Goal: Task Accomplishment & Management: Manage account settings

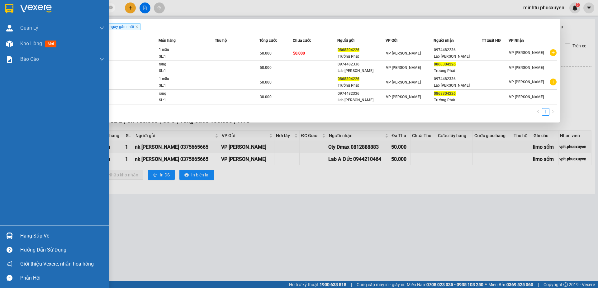
click at [20, 234] on div "Hàng sắp về" at bounding box center [54, 236] width 109 height 14
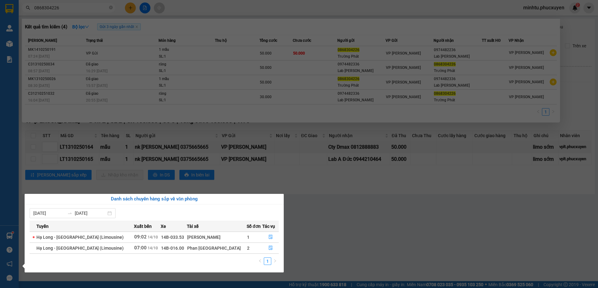
click at [197, 131] on section "Kết quả tìm kiếm ( 4 ) Bộ lọc Gửi 3 ngày gần nhất Mã ĐH Trạng thái Món hàng Thu…" at bounding box center [299, 144] width 598 height 288
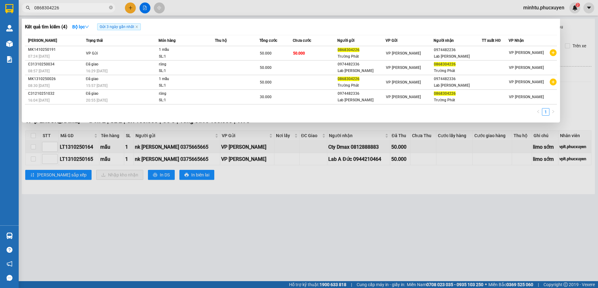
click at [80, 207] on div at bounding box center [299, 144] width 598 height 288
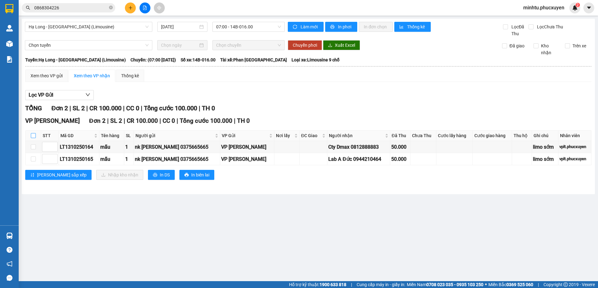
click at [31, 135] on input "checkbox" at bounding box center [33, 135] width 5 height 5
checkbox input "true"
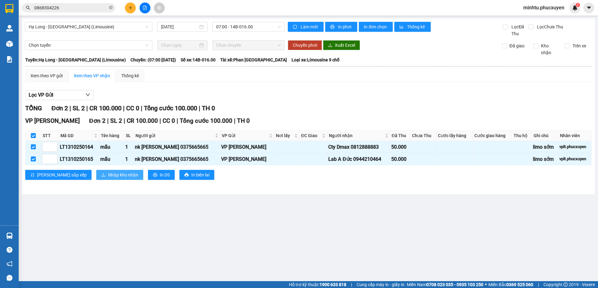
click at [108, 173] on span "Nhập kho nhận" at bounding box center [123, 174] width 30 height 7
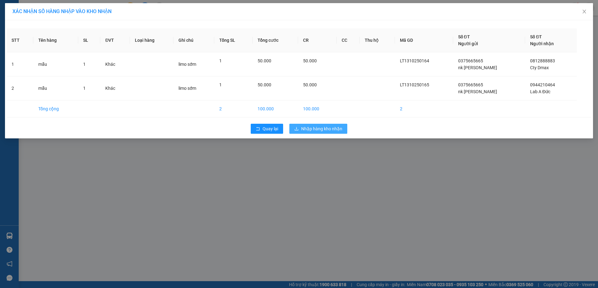
click at [320, 129] on span "Nhập hàng kho nhận" at bounding box center [321, 128] width 41 height 7
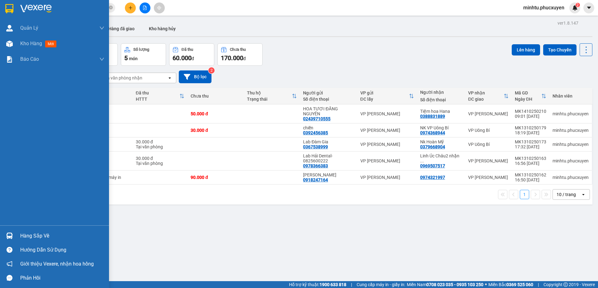
click at [14, 230] on div at bounding box center [9, 235] width 11 height 11
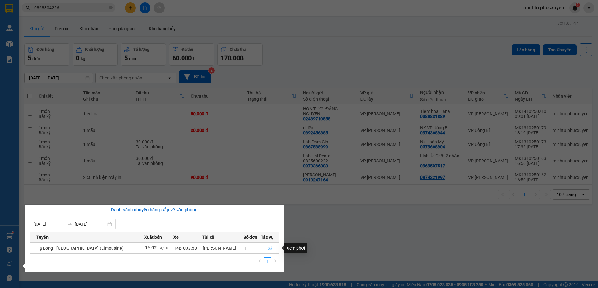
click at [269, 250] on icon "file-done" at bounding box center [270, 248] width 4 height 4
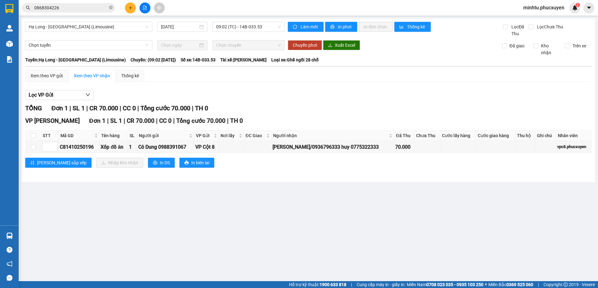
click at [61, 4] on span "0868304226" at bounding box center [68, 7] width 93 height 9
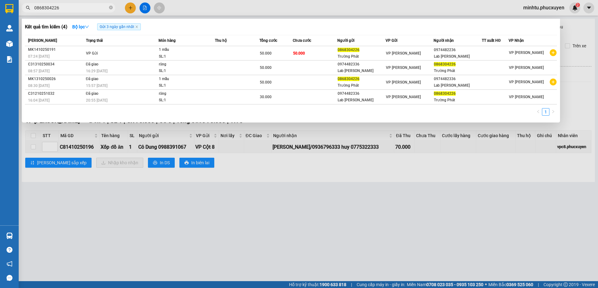
click at [61, 7] on input "0868304226" at bounding box center [71, 7] width 74 height 7
paste input "39763907"
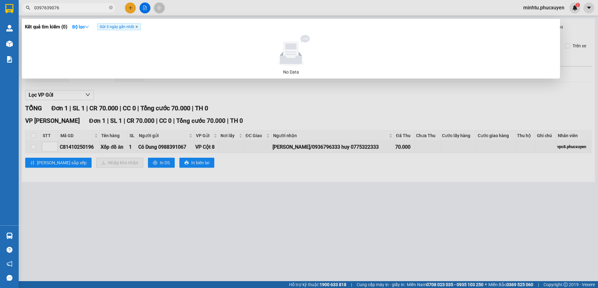
type input "0397639076"
click at [138, 28] on icon "close" at bounding box center [136, 26] width 3 height 3
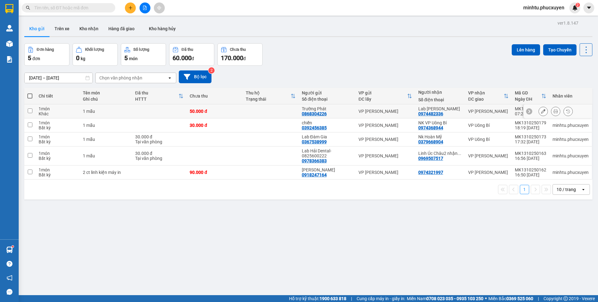
click at [159, 117] on td at bounding box center [159, 111] width 55 height 14
checkbox input "true"
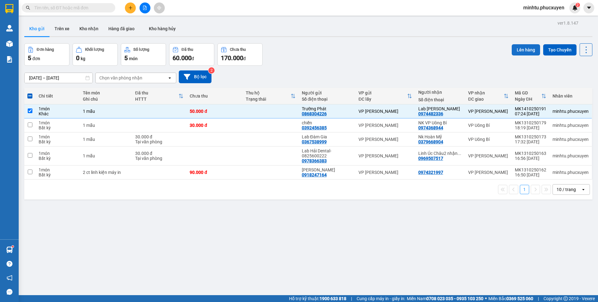
click at [522, 46] on button "Lên hàng" at bounding box center [526, 49] width 28 height 11
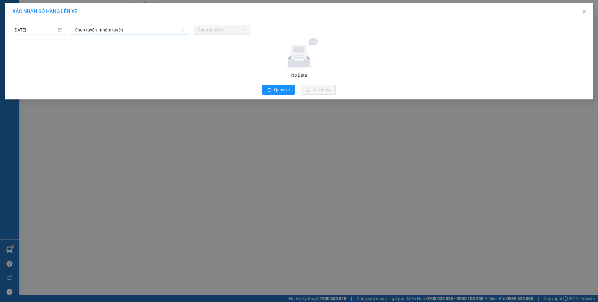
click at [166, 29] on span "Chọn tuyến - nhóm tuyến" at bounding box center [130, 29] width 111 height 9
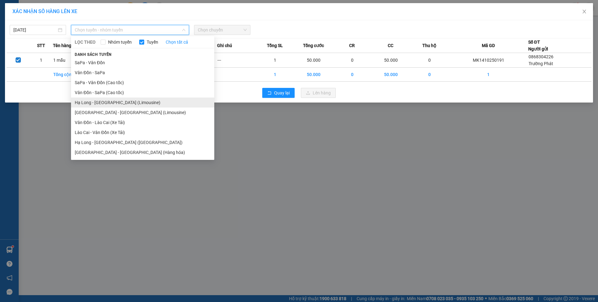
click at [131, 104] on li "Hạ Long - [GEOGRAPHIC_DATA] (Limousine)" at bounding box center [142, 103] width 143 height 10
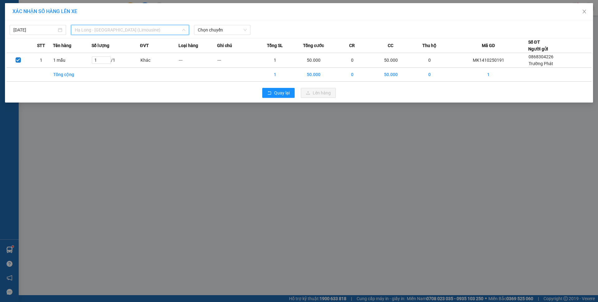
click at [176, 31] on span "Hạ Long - [GEOGRAPHIC_DATA] (Limousine)" at bounding box center [130, 29] width 111 height 9
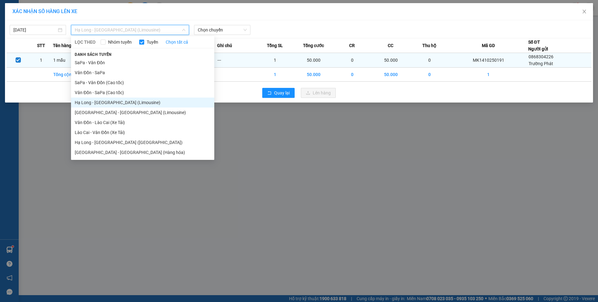
drag, startPoint x: 142, startPoint y: 111, endPoint x: 186, endPoint y: 62, distance: 66.0
click at [142, 111] on li "Hà Nội - Hạ Long (Limousine)" at bounding box center [142, 113] width 143 height 10
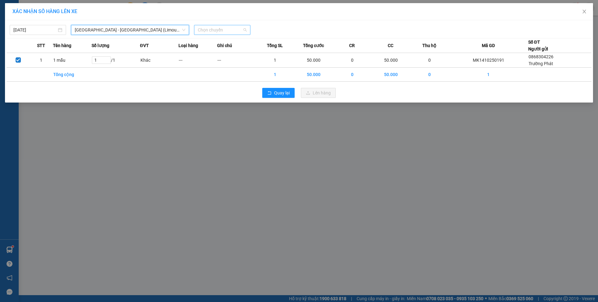
click at [211, 31] on span "Chọn chuyến" at bounding box center [222, 29] width 49 height 9
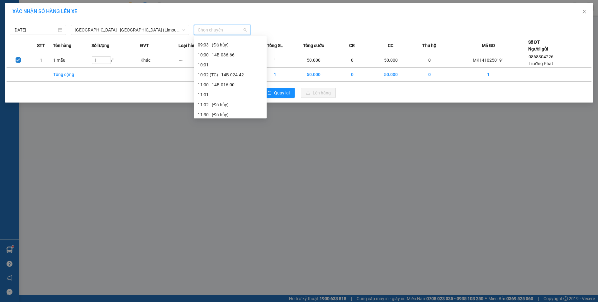
scroll to position [156, 0]
click at [246, 88] on div "10:00 - 14B-036.66" at bounding box center [230, 86] width 65 height 7
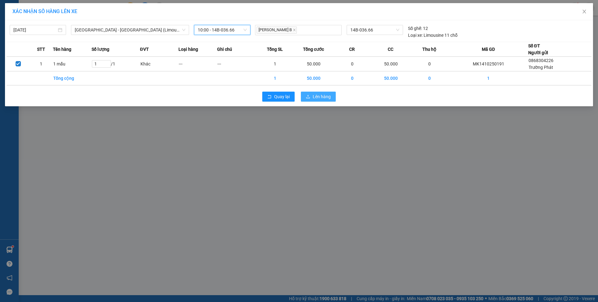
click at [326, 99] on span "Lên hàng" at bounding box center [322, 96] width 18 height 7
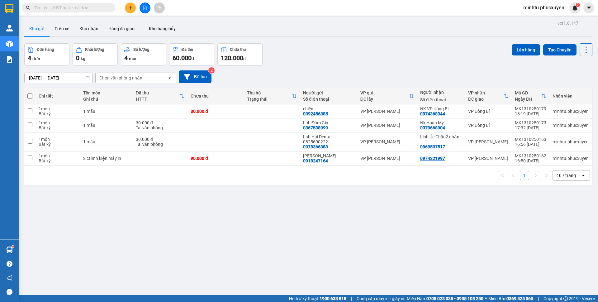
click at [100, 9] on input "text" at bounding box center [71, 7] width 74 height 7
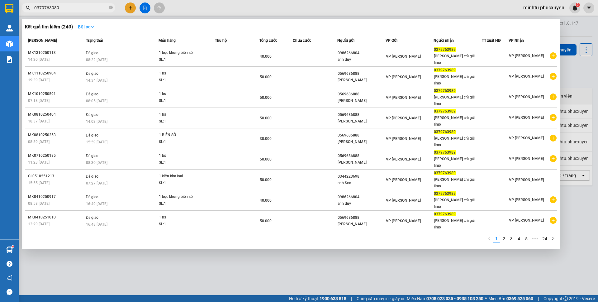
type input "0379763989"
click at [86, 26] on strong "Bộ lọc" at bounding box center [86, 26] width 17 height 5
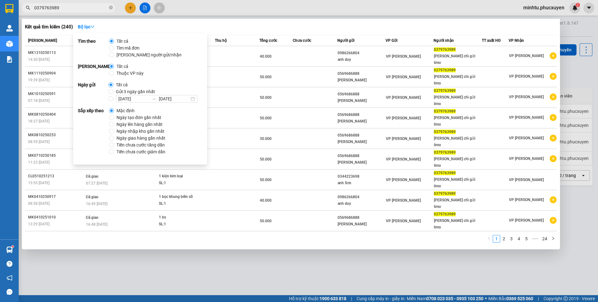
drag, startPoint x: 116, startPoint y: 93, endPoint x: 129, endPoint y: 89, distance: 13.7
click at [116, 93] on span "Gửi 3 ngày gần nhất" at bounding box center [135, 91] width 44 height 7
click at [113, 93] on input "Gửi 3 ngày gần nhất" at bounding box center [110, 91] width 5 height 5
radio input "true"
radio input "false"
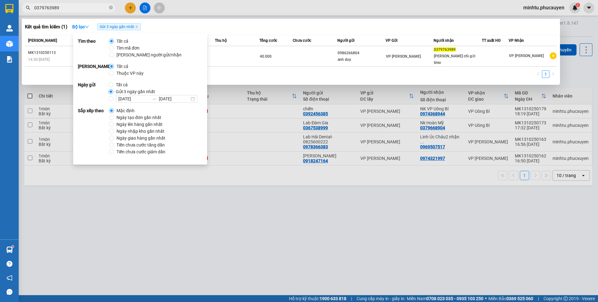
click at [280, 31] on div "Kết quả tìm kiếm ( 1 ) Bộ lọc Gửi 3 ngày gần nhất" at bounding box center [291, 27] width 532 height 10
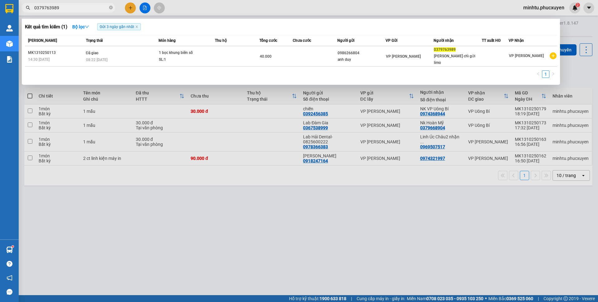
click at [134, 212] on div at bounding box center [299, 151] width 598 height 302
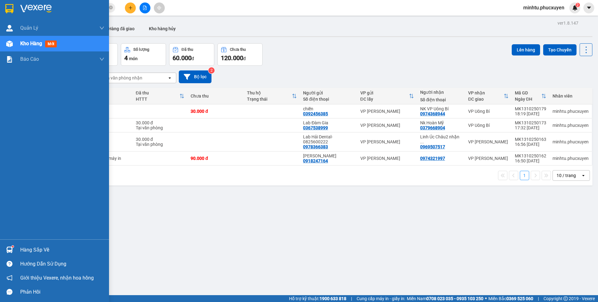
click at [17, 249] on div "Hàng sắp về" at bounding box center [54, 250] width 109 height 14
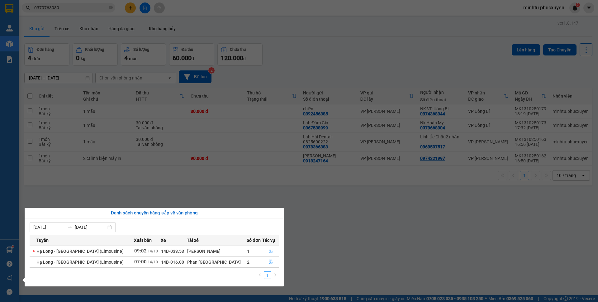
click at [281, 107] on section "Kết quả tìm kiếm ( 1 ) Bộ lọc Gửi 3 ngày gần nhất Mã ĐH Trạng thái Món hàng Thu…" at bounding box center [299, 151] width 598 height 302
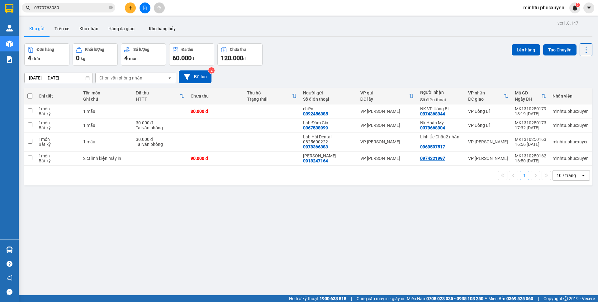
click at [130, 8] on icon "plus" at bounding box center [130, 8] width 4 height 4
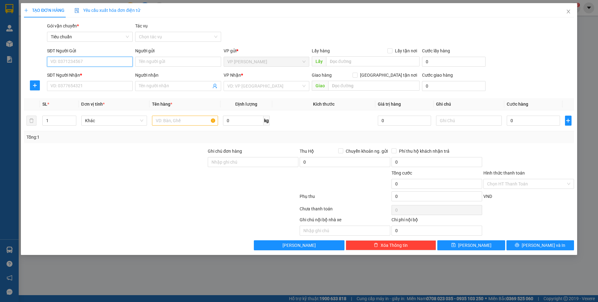
click at [87, 62] on input "SĐT Người Gửi" at bounding box center [90, 62] width 86 height 10
click at [98, 74] on div "02439710555 - HOA TƯƠI ĐĂNG NGUYÊN" at bounding box center [92, 74] width 83 height 7
type input "02439710555"
type input "HOA TƯƠI ĐĂNG NGUYÊN"
type input "02439710555"
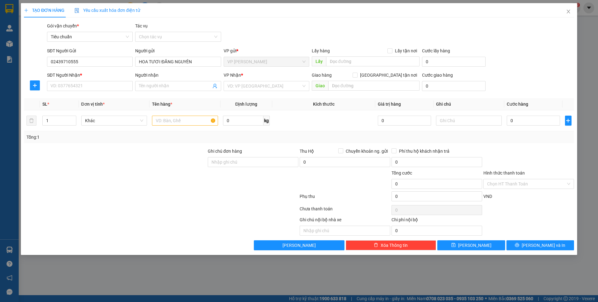
click at [97, 92] on div "SĐT Người Nhận * VD: 0377654321" at bounding box center [90, 83] width 86 height 22
click at [97, 87] on input "SĐT Người Nhận *" at bounding box center [90, 86] width 86 height 10
click at [101, 95] on div "0388831889 - Tiệm hoa Hana" at bounding box center [90, 98] width 86 height 10
type input "0388831889"
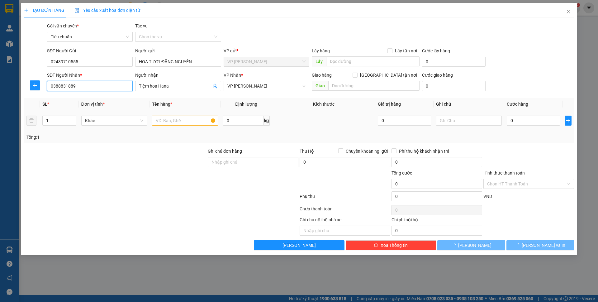
type input "Tiệm hoa Hana"
click at [178, 120] on input "text" at bounding box center [185, 121] width 66 height 10
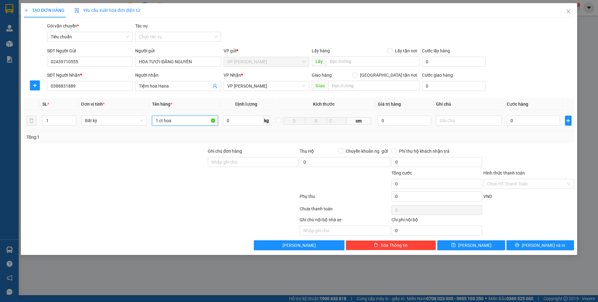
type input "1 ct hoa"
click at [533, 126] on div "0" at bounding box center [533, 120] width 53 height 12
click at [530, 121] on input "0" at bounding box center [533, 121] width 53 height 10
type input "50"
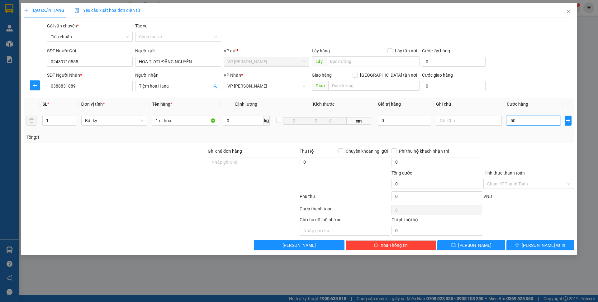
type input "50"
click at [534, 94] on div "Transit Pickup Surcharge Ids Transit Deliver Surcharge Ids Transit Deliver Surc…" at bounding box center [299, 136] width 550 height 228
type input "50.000"
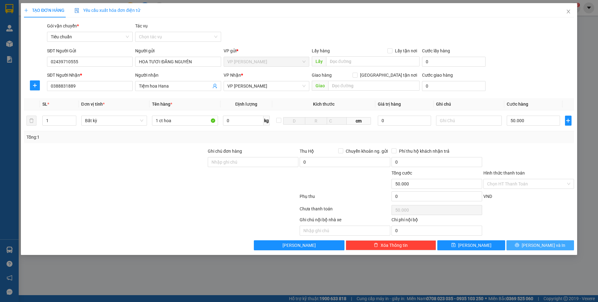
click at [544, 243] on span "Lưu và In" at bounding box center [544, 245] width 44 height 7
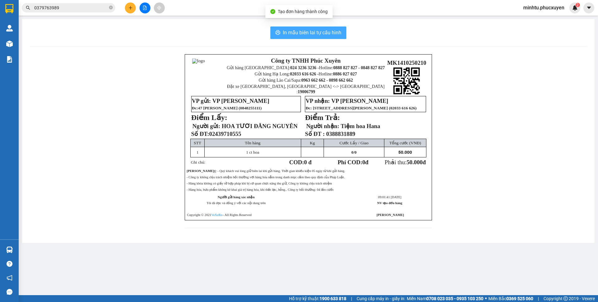
click at [338, 29] on span "In mẫu biên lai tự cấu hình" at bounding box center [312, 33] width 59 height 8
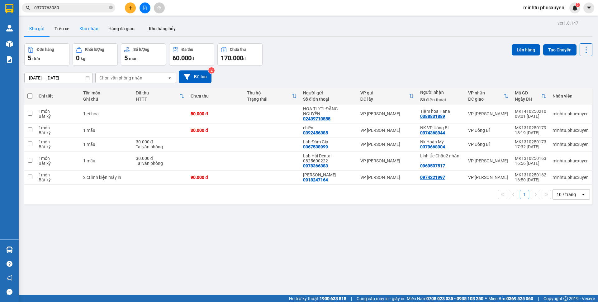
click at [90, 31] on button "Kho nhận" at bounding box center [88, 28] width 29 height 15
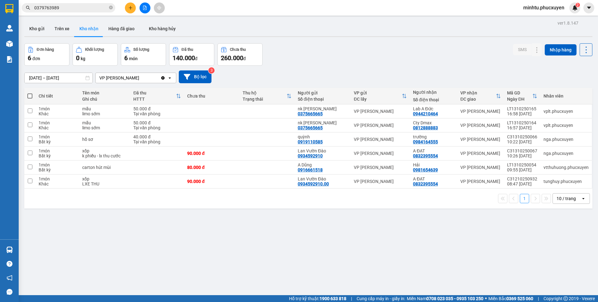
click at [42, 31] on button "Kho gửi" at bounding box center [36, 28] width 25 height 15
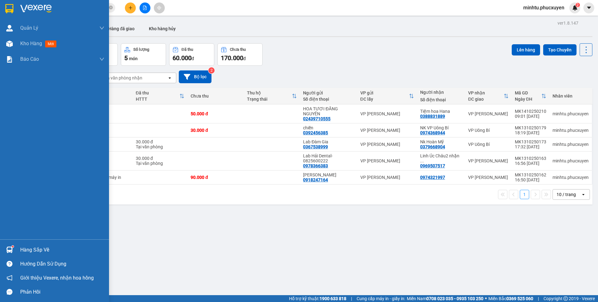
click at [9, 252] on img at bounding box center [9, 250] width 7 height 7
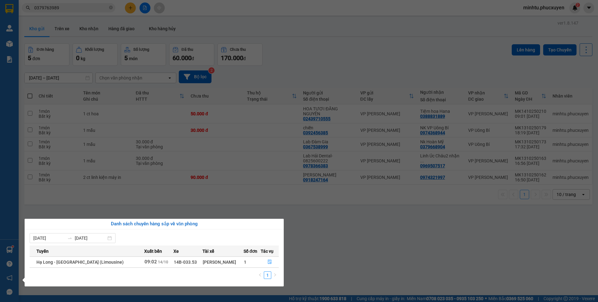
click at [166, 152] on section "Kết quả tìm kiếm ( 1 ) Bộ lọc Gửi 3 ngày gần nhất Mã ĐH Trạng thái Món hàng Thu…" at bounding box center [299, 151] width 598 height 302
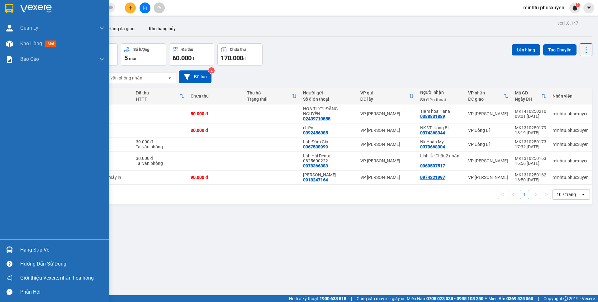
click at [10, 244] on div at bounding box center [9, 249] width 11 height 11
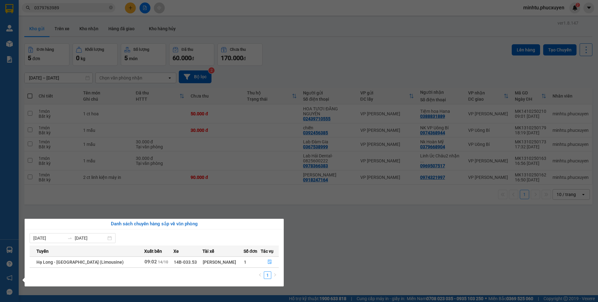
click at [233, 194] on section "Kết quả tìm kiếm ( 1 ) Bộ lọc Gửi 3 ngày gần nhất Mã ĐH Trạng thái Món hàng Thu…" at bounding box center [299, 151] width 598 height 302
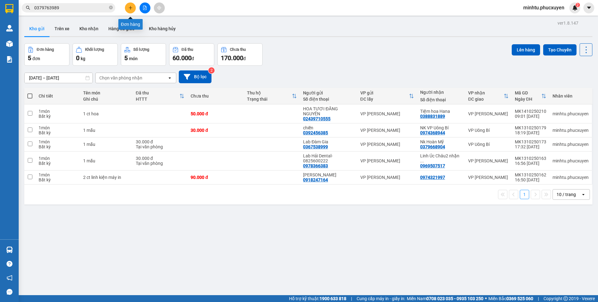
click at [129, 11] on button at bounding box center [130, 7] width 11 height 11
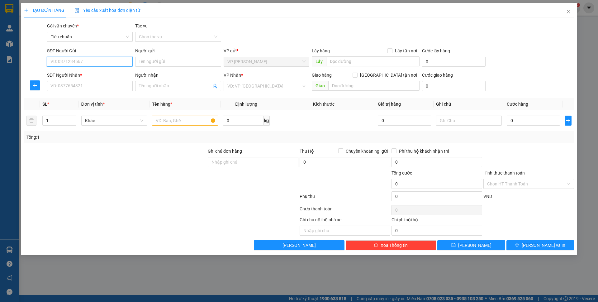
click at [118, 63] on input "SĐT Người Gửi" at bounding box center [90, 62] width 86 height 10
type input "0912276338"
click at [104, 72] on div "0912276338 - Anh Khang" at bounding box center [90, 74] width 78 height 7
type input "Anh Khang"
type input "0912276338"
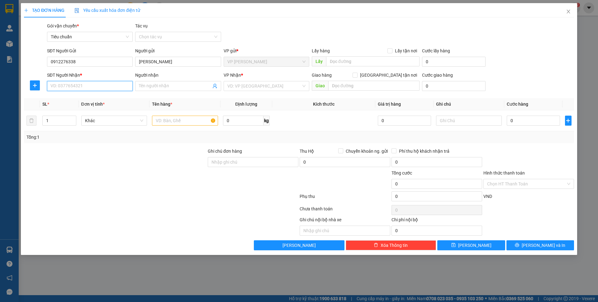
click at [98, 85] on input "SĐT Người Nhận *" at bounding box center [90, 86] width 86 height 10
click at [95, 87] on input "03976390" at bounding box center [90, 86] width 86 height 10
click at [95, 87] on input "0397639076" at bounding box center [90, 86] width 86 height 10
click at [96, 87] on input "0397639076" at bounding box center [90, 86] width 86 height 10
click at [100, 86] on input "0397639076" at bounding box center [90, 86] width 86 height 10
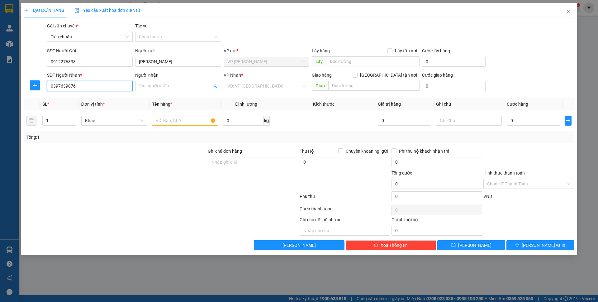
click at [100, 86] on input "0397639076" at bounding box center [90, 86] width 86 height 10
type input "0397639076"
click at [151, 89] on input "Người nhận" at bounding box center [175, 86] width 72 height 7
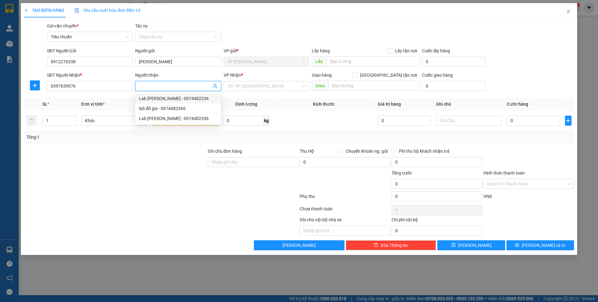
click at [179, 84] on input "Người nhận" at bounding box center [175, 86] width 72 height 7
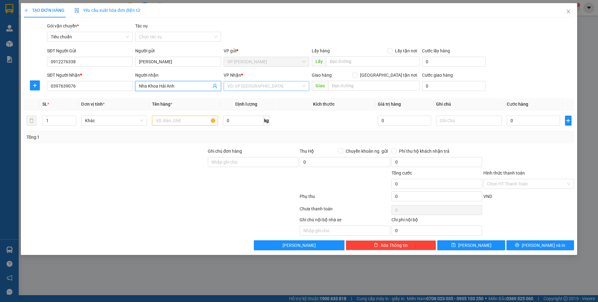
type input "Nha Khoa Hải Anh"
click at [267, 86] on input "search" at bounding box center [265, 85] width 74 height 9
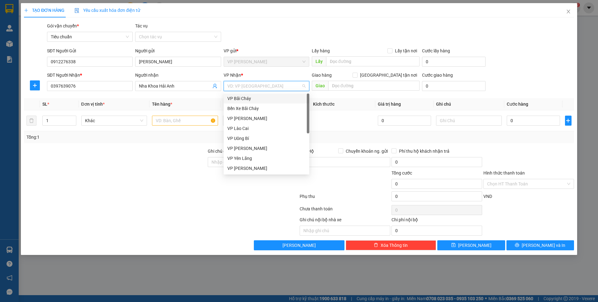
type input "d"
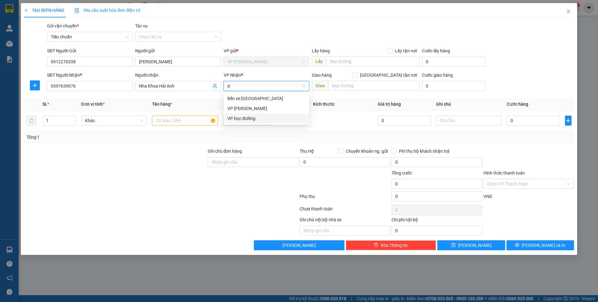
click at [259, 117] on div "VP Dọc đường" at bounding box center [267, 118] width 78 height 7
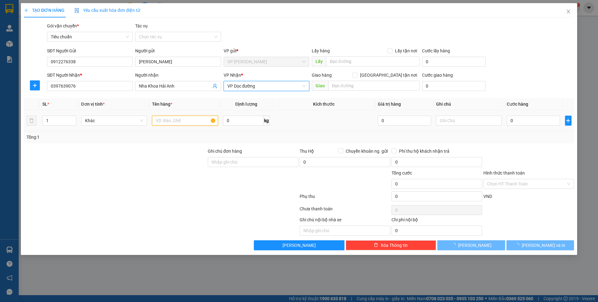
click at [192, 122] on input "text" at bounding box center [185, 121] width 66 height 10
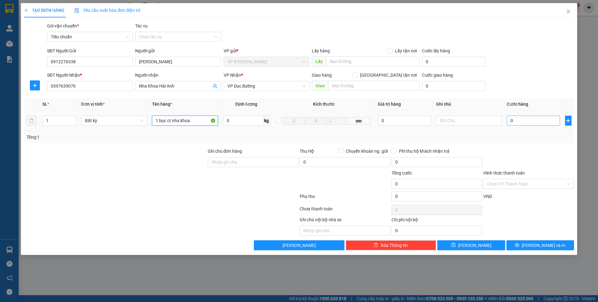
type input "1 bọc ct nha khoa"
click at [517, 122] on input "0" at bounding box center [533, 121] width 53 height 10
click at [515, 96] on div "Transit Pickup Surcharge Ids Transit Deliver Surcharge Ids Transit Deliver Surc…" at bounding box center [299, 136] width 550 height 228
type input "40.000"
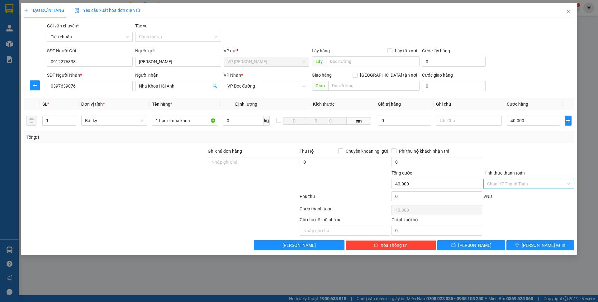
click at [511, 185] on input "Hình thức thanh toán" at bounding box center [526, 183] width 79 height 9
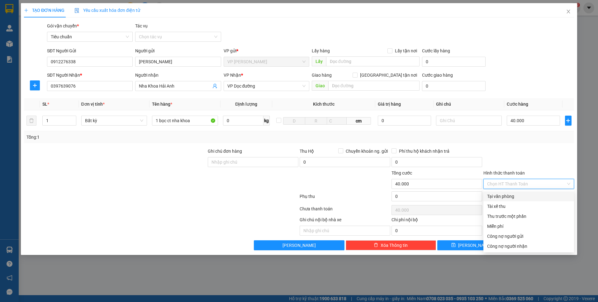
click at [509, 196] on div "Tại văn phòng" at bounding box center [528, 196] width 83 height 7
type input "0"
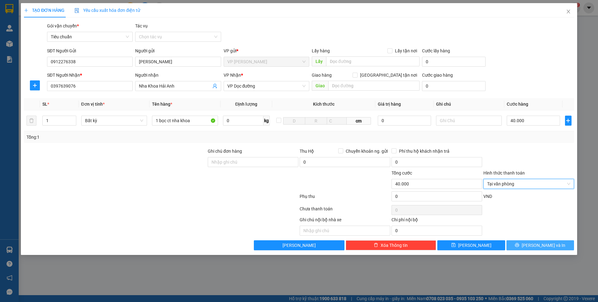
click at [552, 247] on span "Lưu và In" at bounding box center [544, 245] width 44 height 7
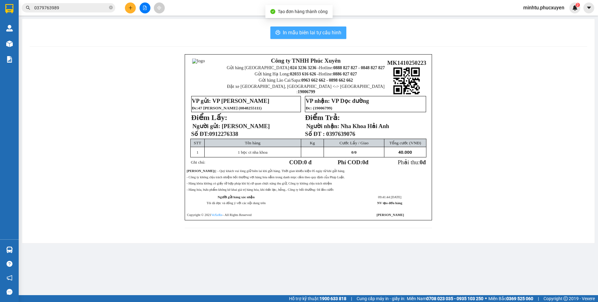
click at [303, 38] on button "In mẫu biên lai tự cấu hình" at bounding box center [309, 32] width 76 height 12
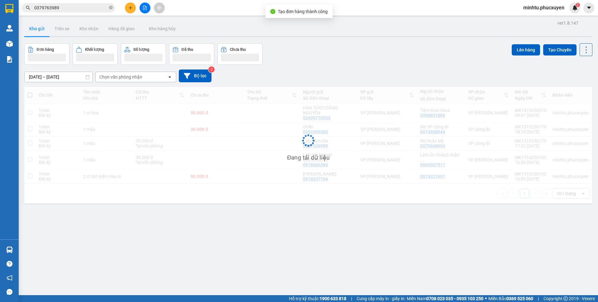
click at [12, 47] on div at bounding box center [9, 43] width 11 height 11
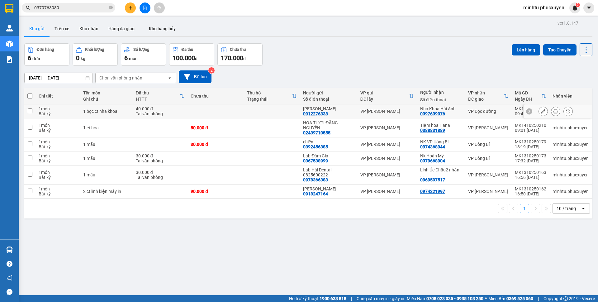
click at [539, 111] on button at bounding box center [543, 111] width 9 height 11
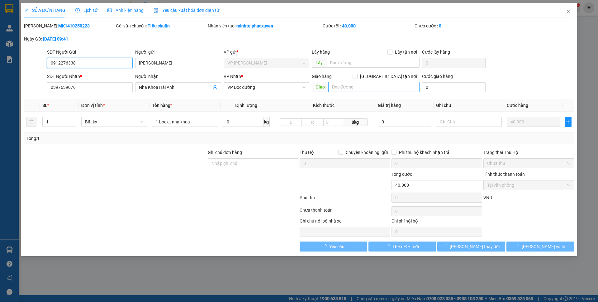
type input "0912276338"
type input "Anh Khang"
type input "0397639076"
type input "Nha Khoa Hải Anh"
type input "0"
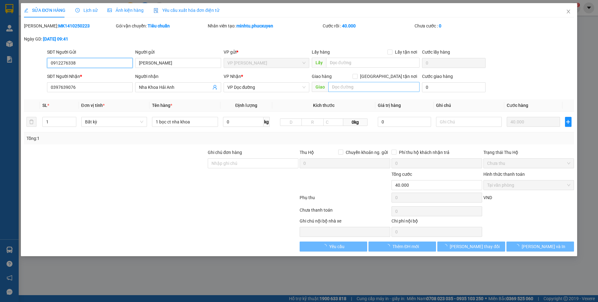
type input "40.000"
click at [355, 89] on input "text" at bounding box center [373, 87] width 91 height 10
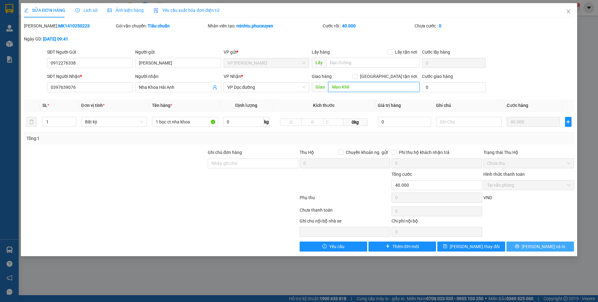
type input "Mạo Khê"
click at [546, 248] on span "Lưu và In" at bounding box center [544, 246] width 44 height 7
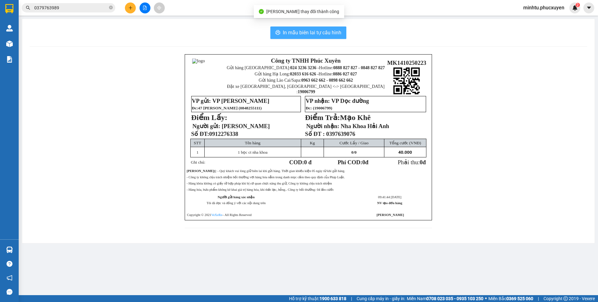
click at [300, 34] on span "In mẫu biên lai tự cấu hình" at bounding box center [312, 33] width 59 height 8
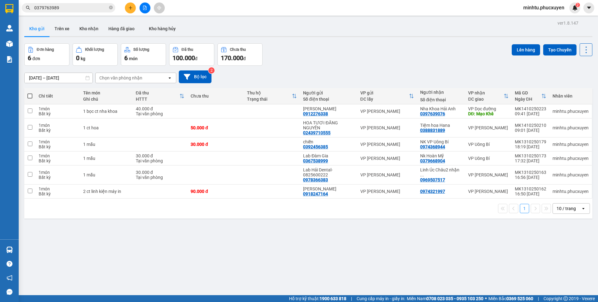
click at [345, 60] on div "Đơn hàng 6 đơn Khối lượng 0 kg Số lượng 6 món Đã thu 100.000 đ Chưa thu 170.000…" at bounding box center [308, 54] width 568 height 22
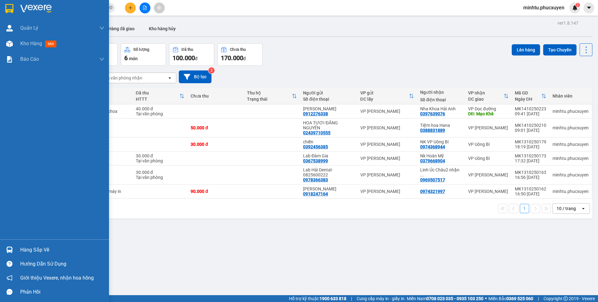
click at [5, 244] on div "Hàng sắp về" at bounding box center [54, 250] width 109 height 14
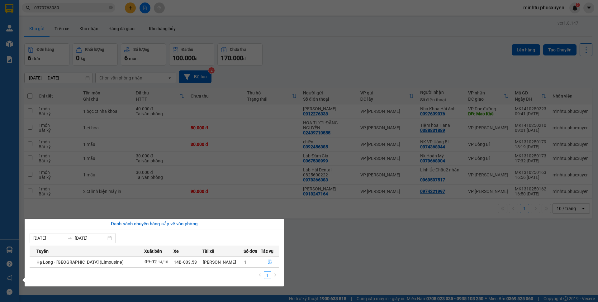
click at [376, 221] on section "Kết quả tìm kiếm ( 1 ) Bộ lọc Gửi 3 ngày gần nhất Mã ĐH Trạng thái Món hàng Thu…" at bounding box center [299, 151] width 598 height 302
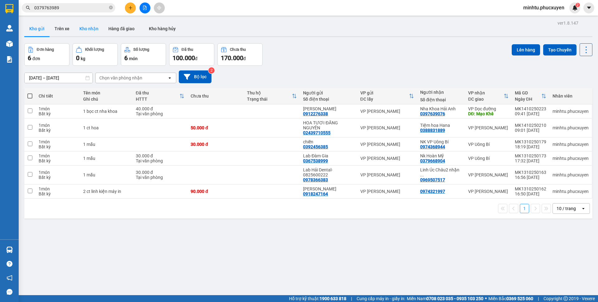
click at [81, 32] on button "Kho nhận" at bounding box center [88, 28] width 29 height 15
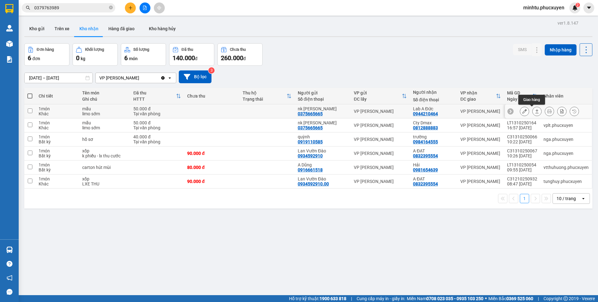
click at [535, 110] on icon at bounding box center [537, 111] width 4 height 4
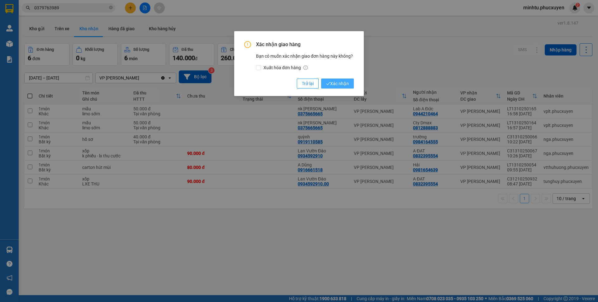
click at [349, 84] on span "Xác nhận" at bounding box center [337, 83] width 23 height 7
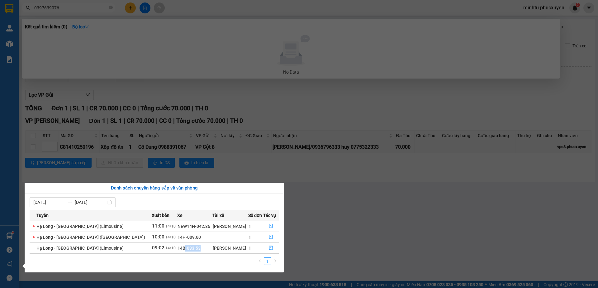
drag, startPoint x: 155, startPoint y: 248, endPoint x: 169, endPoint y: 249, distance: 14.4
click at [177, 249] on td "14B-033.53" at bounding box center [194, 247] width 35 height 11
click at [178, 249] on span "14B-033.53" at bounding box center [189, 248] width 23 height 5
drag, startPoint x: 155, startPoint y: 248, endPoint x: 170, endPoint y: 248, distance: 15.6
click at [177, 248] on td "14B-033.53" at bounding box center [194, 247] width 35 height 11
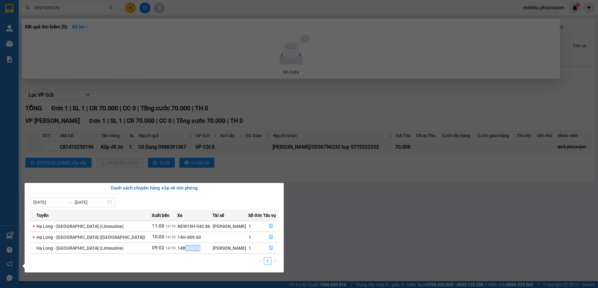
copy span "-033.53"
click at [272, 247] on button "button" at bounding box center [271, 248] width 15 height 10
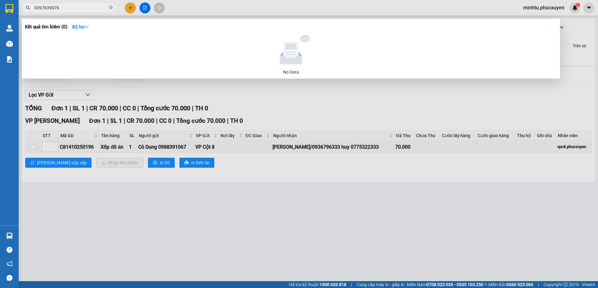
click at [264, 178] on div at bounding box center [299, 144] width 598 height 288
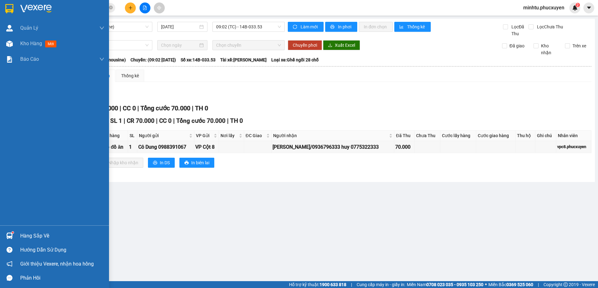
click at [14, 232] on div at bounding box center [9, 235] width 11 height 11
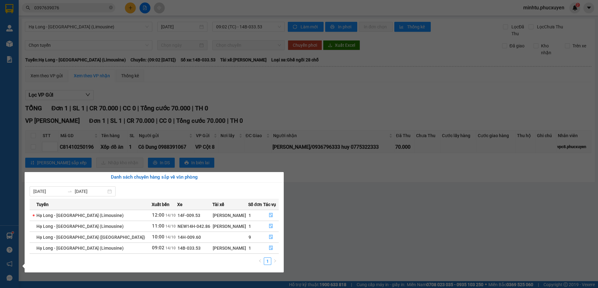
click at [118, 137] on section "Kết quả tìm kiếm ( 0 ) Bộ lọc No Data 0397639076 minhtu.phucxuyen 2 [PERSON_NAM…" at bounding box center [299, 144] width 598 height 288
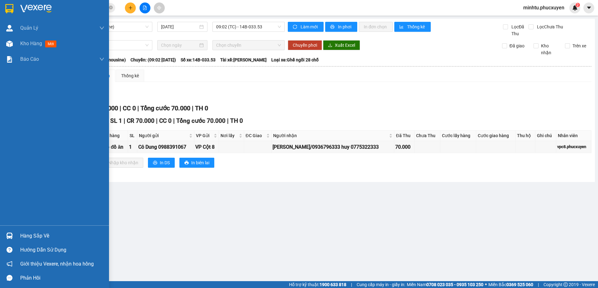
click at [2, 237] on div "Hàng sắp về" at bounding box center [54, 236] width 109 height 14
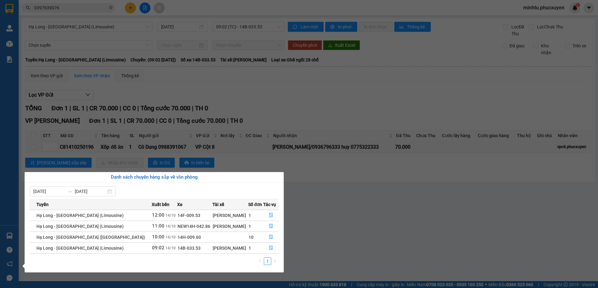
click at [14, 224] on div "Quản [PERSON_NAME] lý giao nhận mới Quản lý kiểm kho Kho hàng mới Báo cáo 11. B…" at bounding box center [9, 144] width 19 height 288
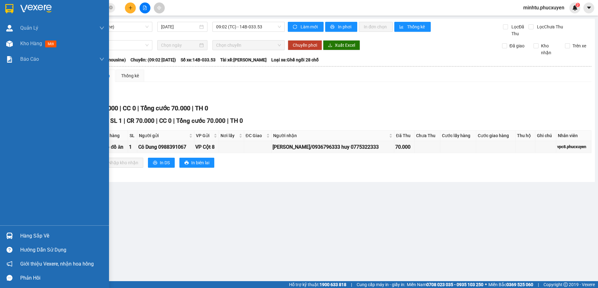
click at [14, 230] on div at bounding box center [9, 235] width 11 height 11
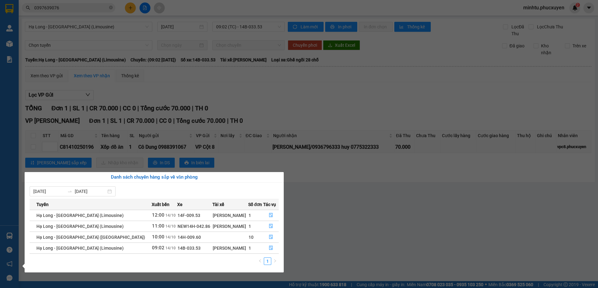
click at [316, 179] on section "Kết quả tìm kiếm ( 0 ) Bộ lọc No Data 0397639076 minhtu.phucxuyen 2 [PERSON_NAM…" at bounding box center [299, 144] width 598 height 288
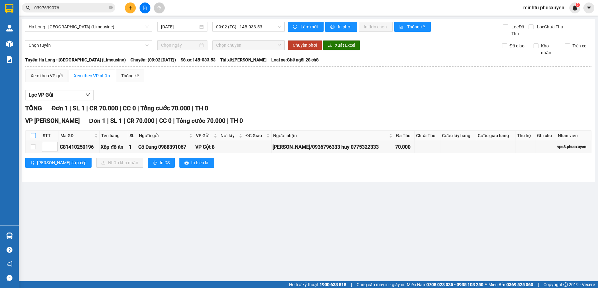
click at [31, 136] on input "checkbox" at bounding box center [33, 135] width 5 height 5
checkbox input "true"
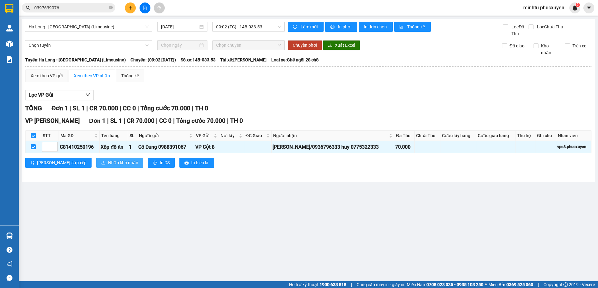
click at [108, 163] on span "Nhập kho nhận" at bounding box center [123, 162] width 30 height 7
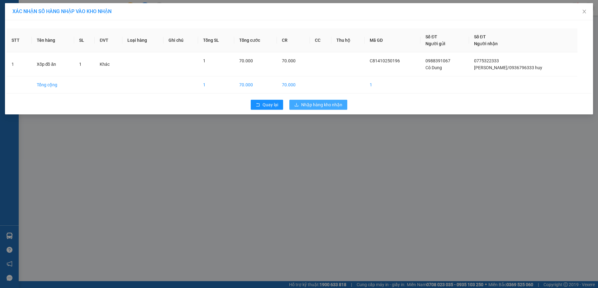
click at [326, 106] on span "Nhập hàng kho nhận" at bounding box center [321, 104] width 41 height 7
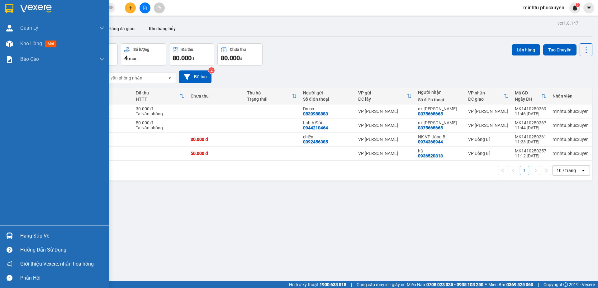
click at [9, 234] on img at bounding box center [9, 235] width 7 height 7
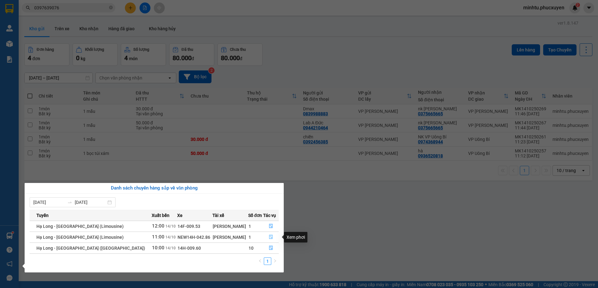
click at [270, 237] on icon "file-done" at bounding box center [271, 237] width 4 height 4
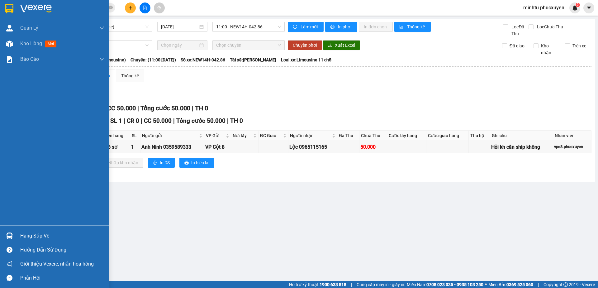
click at [12, 233] on img at bounding box center [9, 235] width 7 height 7
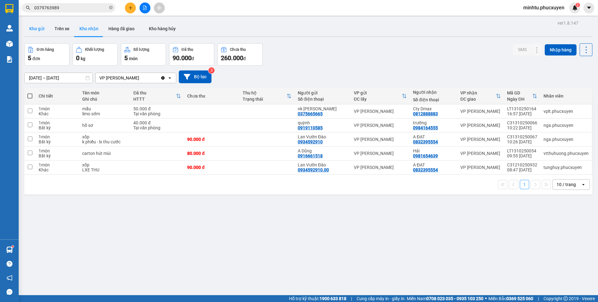
drag, startPoint x: 0, startPoint y: 0, endPoint x: 31, endPoint y: 33, distance: 45.2
click at [31, 33] on button "Kho gửi" at bounding box center [36, 28] width 25 height 15
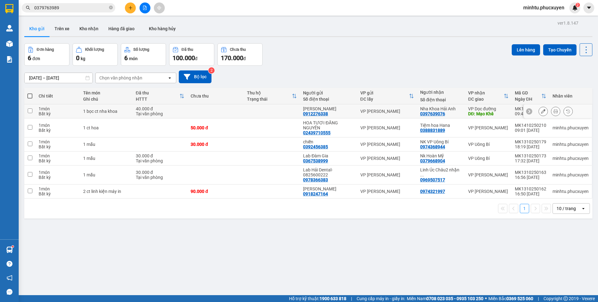
click at [50, 112] on div "Bất kỳ" at bounding box center [58, 113] width 38 height 5
checkbox input "true"
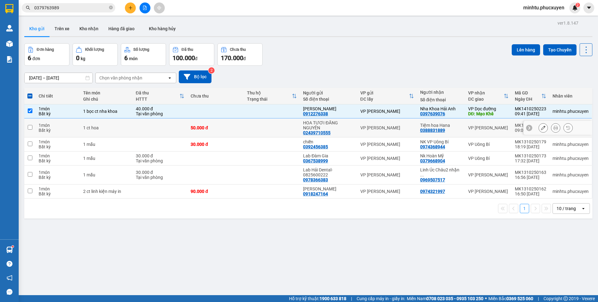
click at [50, 123] on div "1 món" at bounding box center [58, 125] width 38 height 5
checkbox input "true"
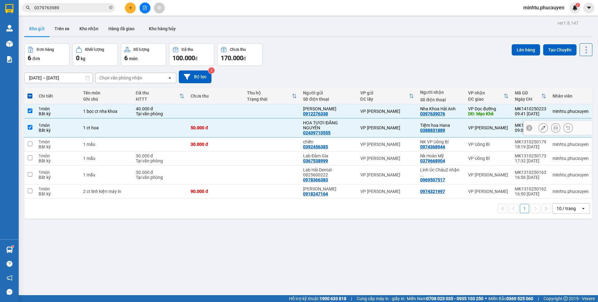
click at [55, 139] on td "1 món Bất kỳ" at bounding box center [58, 144] width 45 height 14
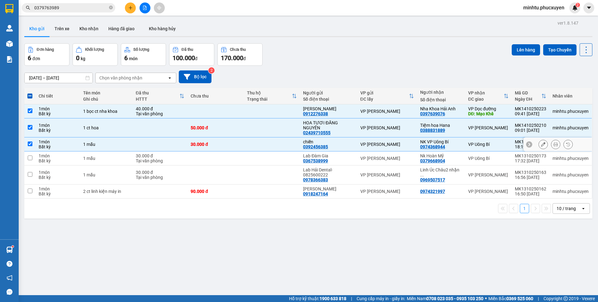
checkbox input "true"
click at [63, 153] on div "1 món" at bounding box center [58, 155] width 38 height 5
checkbox input "true"
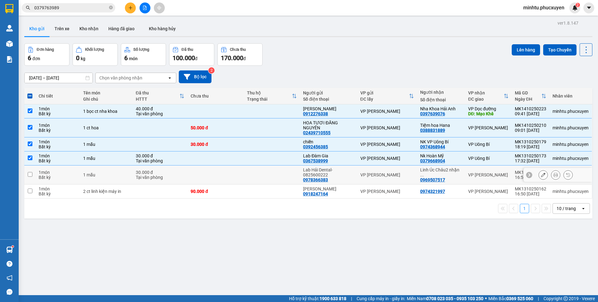
click at [69, 173] on div "1 món" at bounding box center [58, 172] width 38 height 5
checkbox input "true"
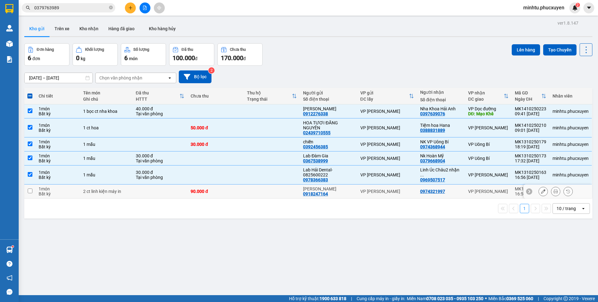
click at [66, 185] on tbody "1 món Bất kỳ 1 bọc ct nha khoa 40.000 đ Tại văn phòng Anh Khang 0912276338 VP M…" at bounding box center [308, 151] width 568 height 94
click at [102, 189] on div "2 ct linh kiện máy in" at bounding box center [106, 191] width 46 height 5
checkbox input "true"
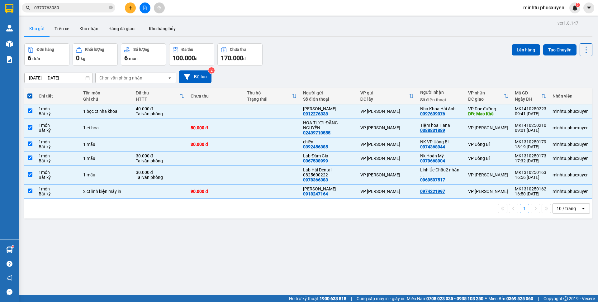
click at [506, 51] on div "Đơn hàng 6 đơn Khối lượng 0 kg Số lượng 6 món Đã thu 100.000 đ Chưa thu 170.000…" at bounding box center [308, 54] width 568 height 22
click at [524, 54] on button "Lên hàng" at bounding box center [526, 49] width 28 height 11
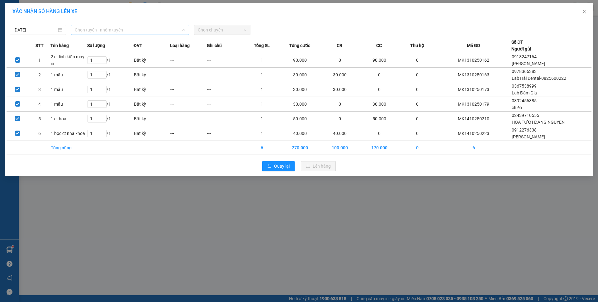
click at [137, 29] on span "Chọn tuyến - nhóm tuyến" at bounding box center [130, 29] width 111 height 9
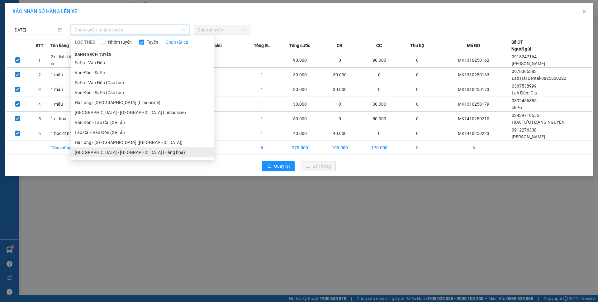
click at [117, 151] on li "Hà Nội - Hạ Long (Hàng hóa)" at bounding box center [142, 152] width 143 height 10
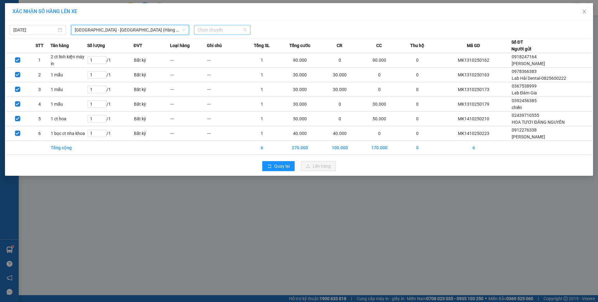
click at [222, 28] on span "Chọn chuyến" at bounding box center [222, 29] width 49 height 9
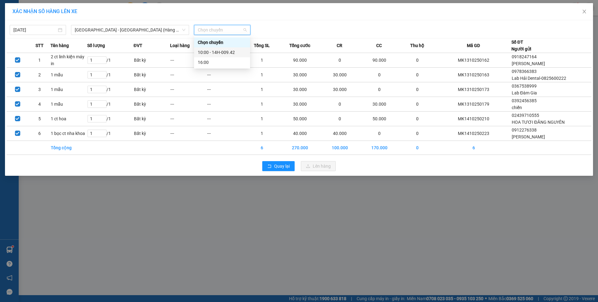
click at [227, 51] on div "10:00 - 14H-009.42" at bounding box center [222, 52] width 49 height 7
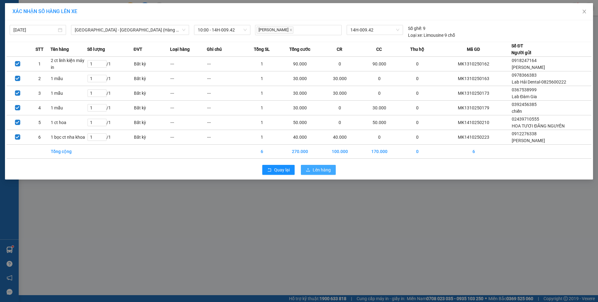
click at [313, 166] on span "Lên hàng" at bounding box center [322, 169] width 18 height 7
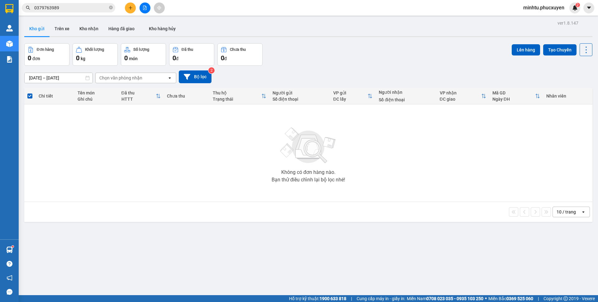
click at [131, 11] on button at bounding box center [130, 7] width 11 height 11
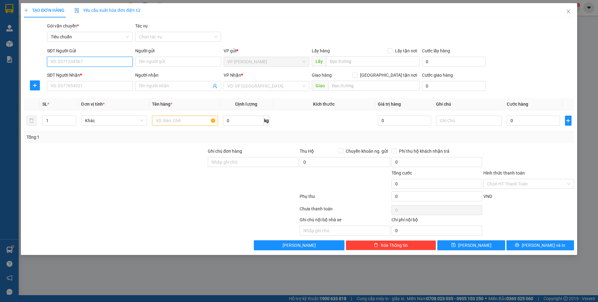
click at [97, 65] on input "SĐT Người Gửi" at bounding box center [90, 62] width 86 height 10
type input "0915933679"
drag, startPoint x: 110, startPoint y: 67, endPoint x: 110, endPoint y: 63, distance: 3.4
click at [110, 65] on div "SĐT Người Gửi 0915933679" at bounding box center [90, 58] width 86 height 22
click at [103, 73] on div "SĐT Người Nhận *" at bounding box center [90, 75] width 86 height 7
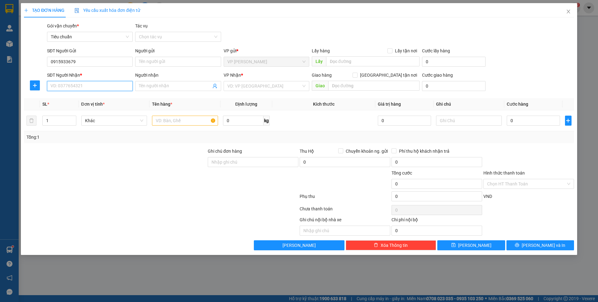
click at [103, 81] on input "SĐT Người Nhận *" at bounding box center [90, 86] width 86 height 10
click at [105, 60] on input "0915933679" at bounding box center [90, 62] width 86 height 10
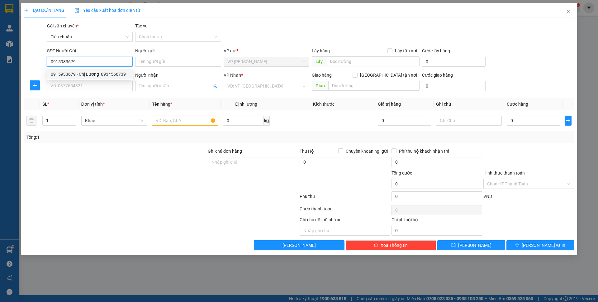
click at [104, 74] on div "0915933679 - Chị Lương_0934566739" at bounding box center [90, 74] width 78 height 7
type input "Chị Lương_0934566739"
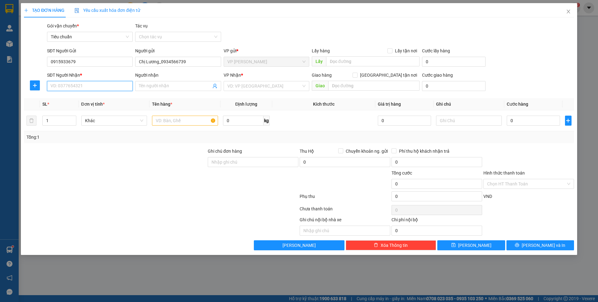
click at [101, 87] on input "SĐT Người Nhận *" at bounding box center [90, 86] width 86 height 10
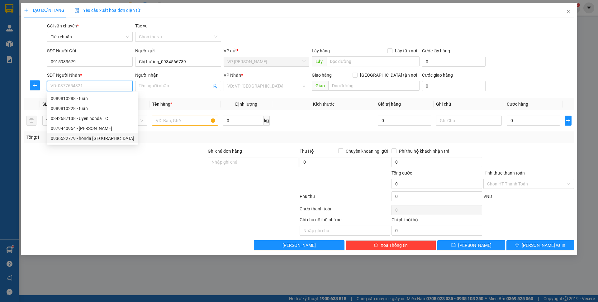
click at [113, 139] on div "0936522779 - honda quảng ninh" at bounding box center [93, 138] width 84 height 7
type input "0936522779"
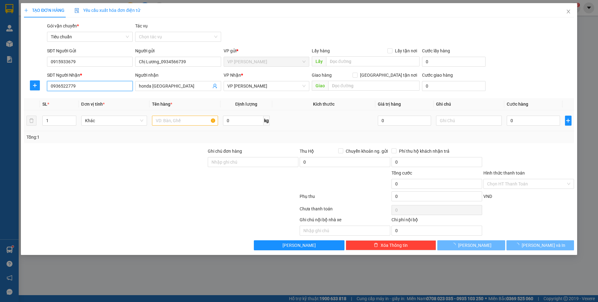
type input "honda quảng ninh"
click at [184, 122] on input "text" at bounding box center [185, 121] width 66 height 10
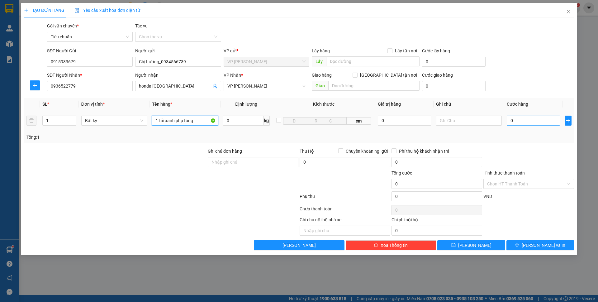
type input "1 tải xanh phụ tùng"
click at [535, 121] on input "0" at bounding box center [533, 121] width 53 height 10
type input "50"
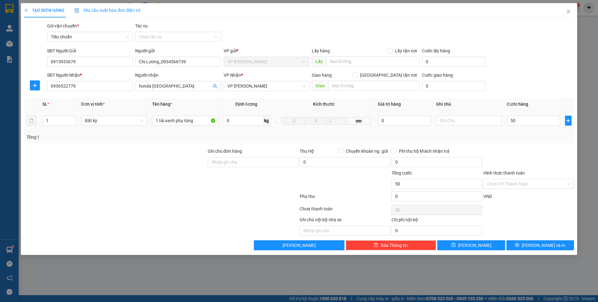
click at [534, 98] on div "Transit Pickup Surcharge Ids Transit Deliver Surcharge Ids Transit Deliver Surc…" at bounding box center [299, 136] width 550 height 228
type input "50.000"
click at [545, 245] on span "Lưu và In" at bounding box center [544, 245] width 44 height 7
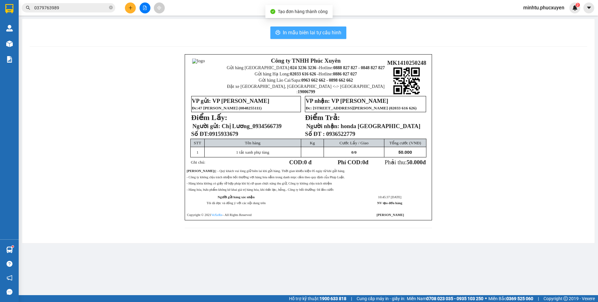
click at [310, 29] on span "In mẫu biên lai tự cấu hình" at bounding box center [312, 33] width 59 height 8
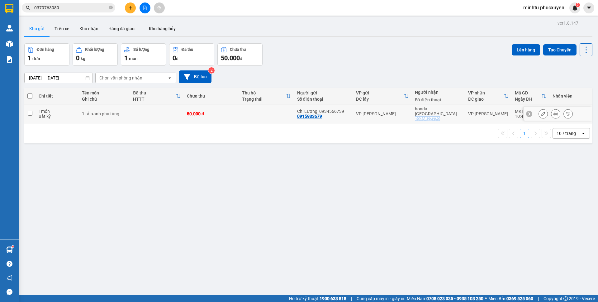
drag, startPoint x: 445, startPoint y: 114, endPoint x: 416, endPoint y: 113, distance: 29.0
click at [416, 113] on td "honda quảng ninh 0936522779" at bounding box center [438, 113] width 53 height 19
checkbox input "true"
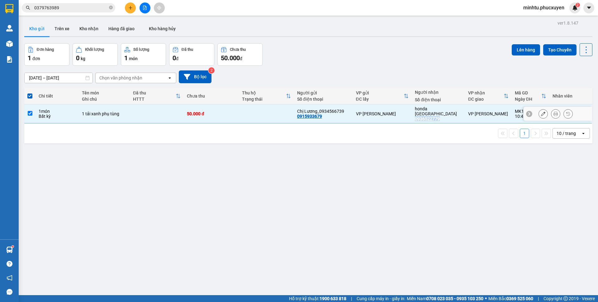
copy div "0936522779"
click at [90, 9] on input "0379763989" at bounding box center [71, 7] width 74 height 7
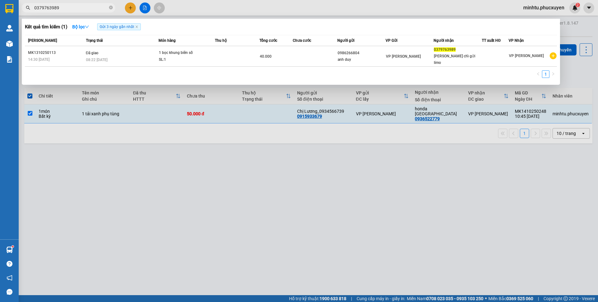
click at [90, 9] on input "0379763989" at bounding box center [71, 7] width 74 height 7
paste input "93652277"
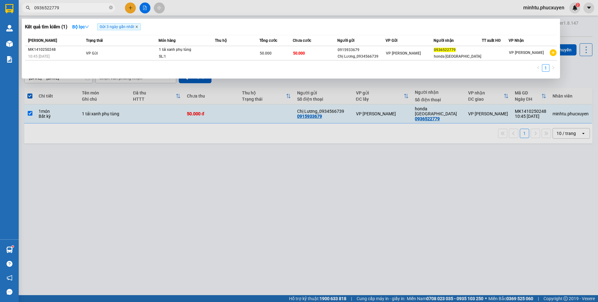
type input "0936522779"
click at [138, 28] on icon "close" at bounding box center [136, 26] width 3 height 3
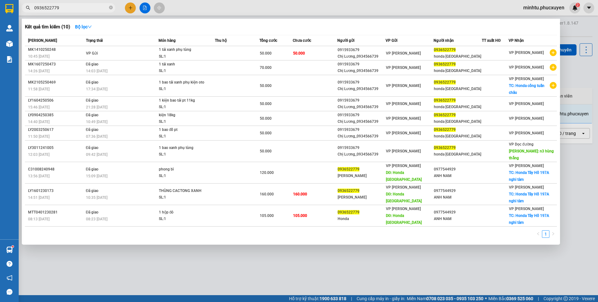
click at [428, 245] on div at bounding box center [299, 151] width 598 height 302
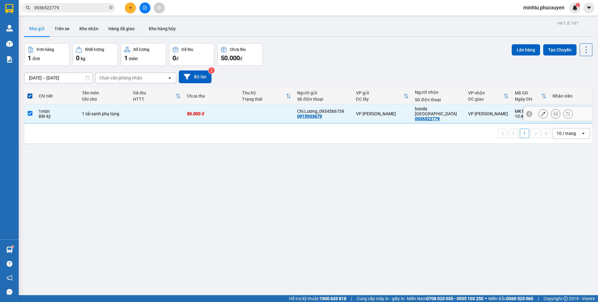
click at [541, 112] on icon at bounding box center [543, 114] width 4 height 4
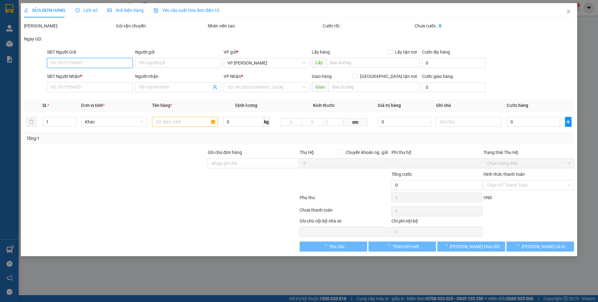
type input "0915933679"
type input "Chị Lương_0934566739"
type input "0936522779"
type input "honda quảng ninh"
type input "0"
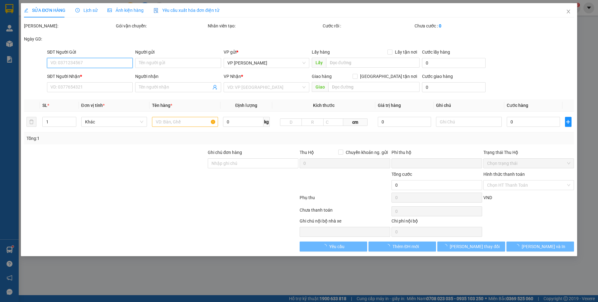
type input "50.000"
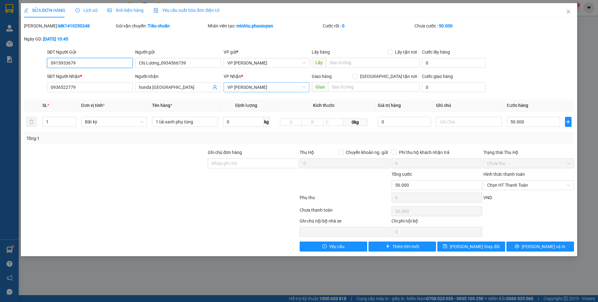
click at [248, 90] on span "VP [PERSON_NAME]" at bounding box center [267, 87] width 78 height 9
type input "fd"
drag, startPoint x: 248, startPoint y: 90, endPoint x: 225, endPoint y: 89, distance: 23.1
click at [225, 89] on div "fd" at bounding box center [267, 87] width 86 height 10
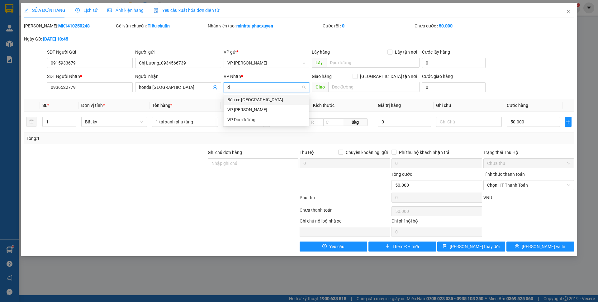
type input "do"
click at [254, 109] on div "VP Dọc đường" at bounding box center [267, 109] width 78 height 7
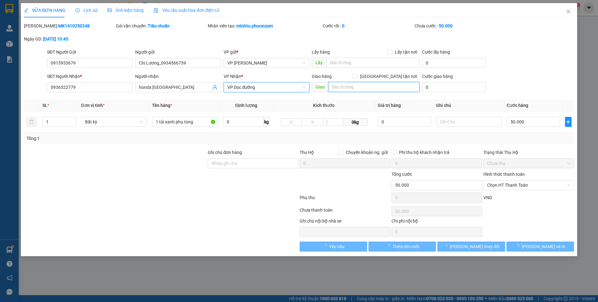
click at [363, 85] on input "text" at bounding box center [373, 87] width 91 height 10
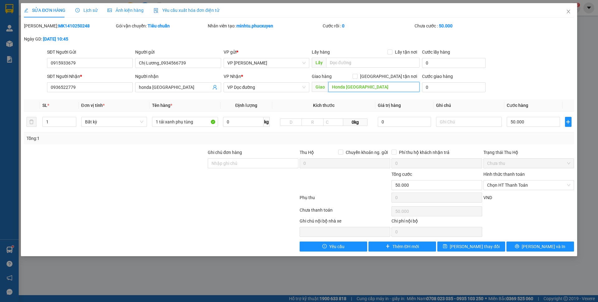
type input "Honda Tuần Châu"
click at [535, 93] on div "SĐT Người Nhận * 0936522779 Người nhận honda quảng ninh VP Nhận * VP Dọc đường …" at bounding box center [311, 84] width 530 height 22
click at [525, 246] on button "Lưu và In" at bounding box center [541, 247] width 68 height 10
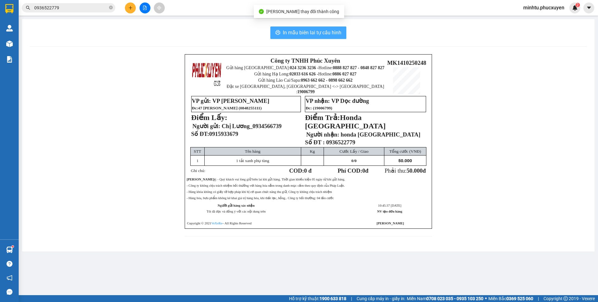
click at [334, 34] on span "In mẫu biên lai tự cấu hình" at bounding box center [312, 33] width 59 height 8
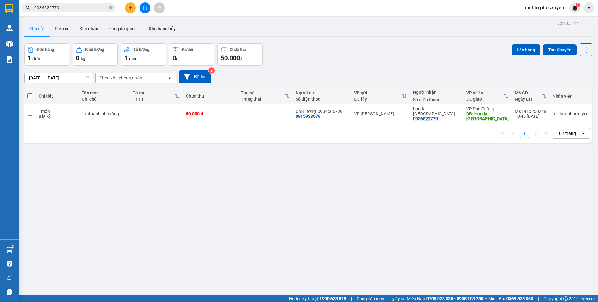
click at [47, 97] on div "Chi tiết" at bounding box center [57, 95] width 37 height 5
click at [42, 115] on div "Bất kỳ" at bounding box center [57, 116] width 37 height 5
checkbox input "true"
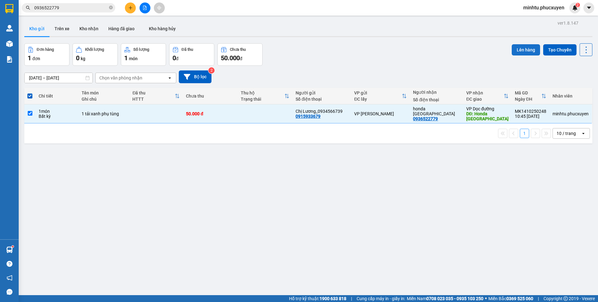
click at [514, 51] on button "Lên hàng" at bounding box center [526, 49] width 28 height 11
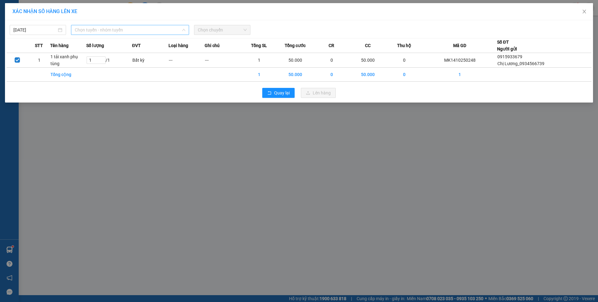
click at [125, 31] on span "Chọn tuyến - nhóm tuyến" at bounding box center [130, 29] width 111 height 9
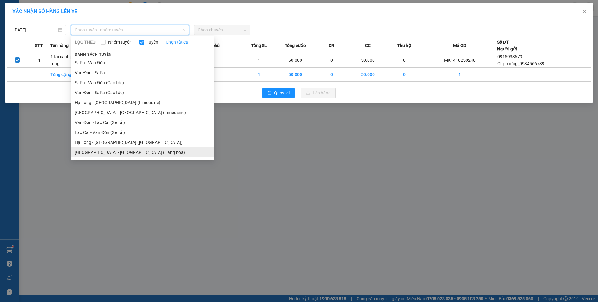
click at [126, 151] on li "Hà Nội - Hạ Long (Hàng hóa)" at bounding box center [142, 152] width 143 height 10
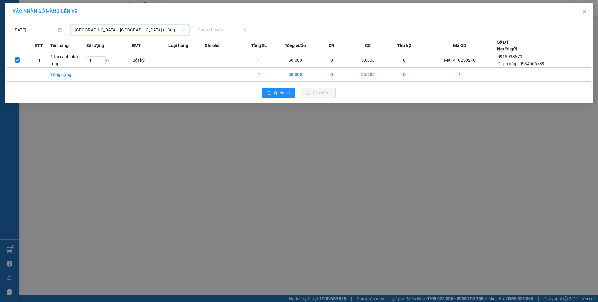
click at [234, 31] on span "Chọn chuyến" at bounding box center [222, 29] width 49 height 9
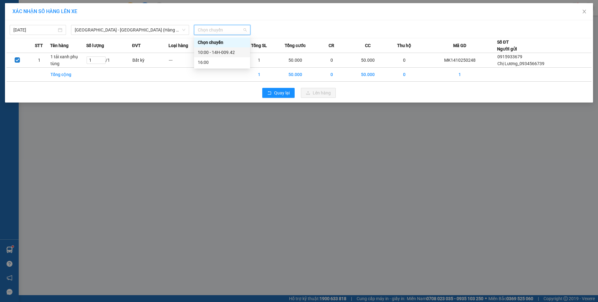
click at [239, 50] on div "10:00 - 14H-009.42" at bounding box center [222, 52] width 49 height 7
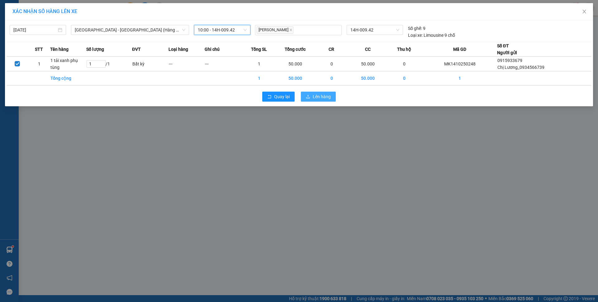
click at [323, 98] on span "Lên hàng" at bounding box center [322, 96] width 18 height 7
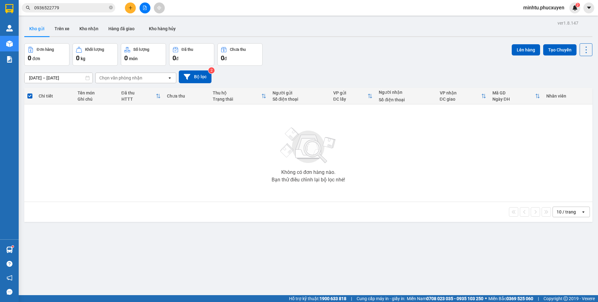
click at [146, 11] on button at bounding box center [145, 7] width 11 height 11
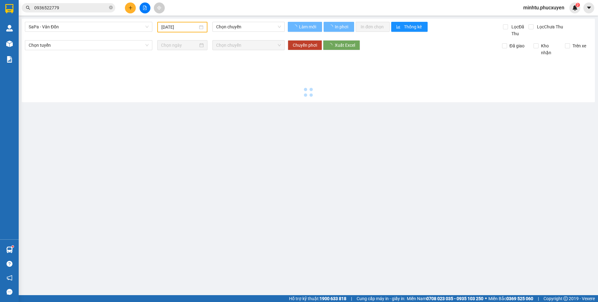
type input "[DATE]"
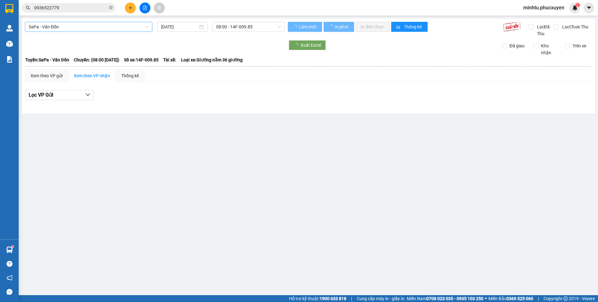
click at [117, 28] on span "SaPa - Vân Đồn" at bounding box center [89, 26] width 120 height 9
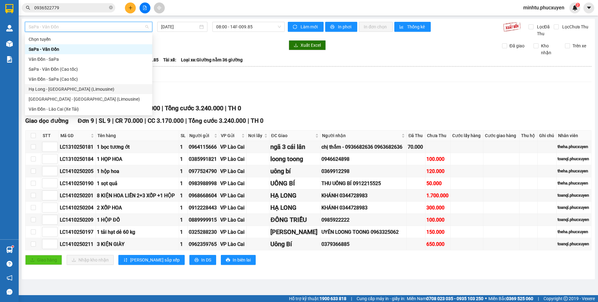
scroll to position [30, 0]
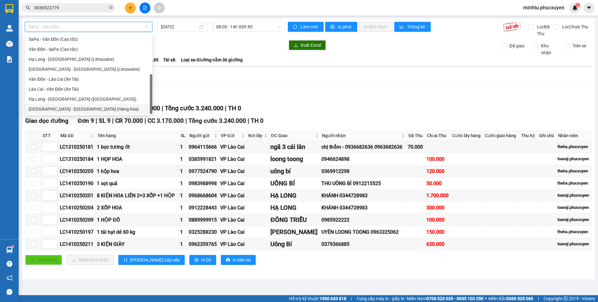
click at [91, 107] on div "Hà Nội - Hạ Long (Hàng hóa)" at bounding box center [89, 109] width 120 height 7
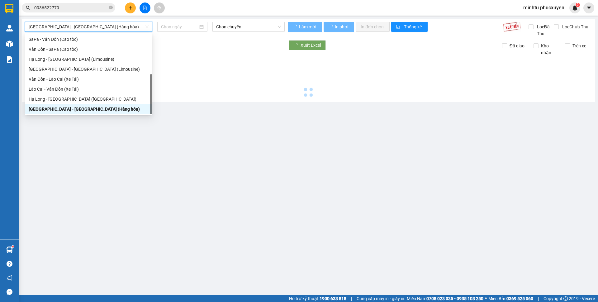
type input "[DATE]"
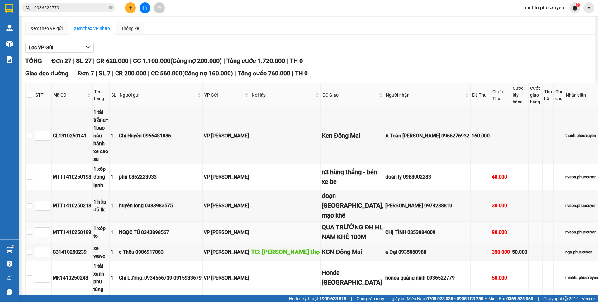
scroll to position [93, 0]
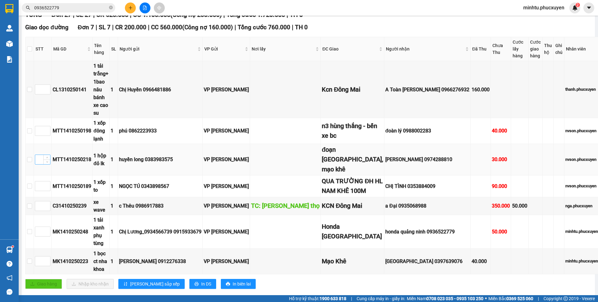
click at [47, 155] on input at bounding box center [42, 159] width 15 height 9
type input "1"
click at [45, 256] on input at bounding box center [42, 260] width 15 height 9
type input "2"
click at [135, 280] on span "[PERSON_NAME] sắp xếp" at bounding box center [155, 283] width 50 height 7
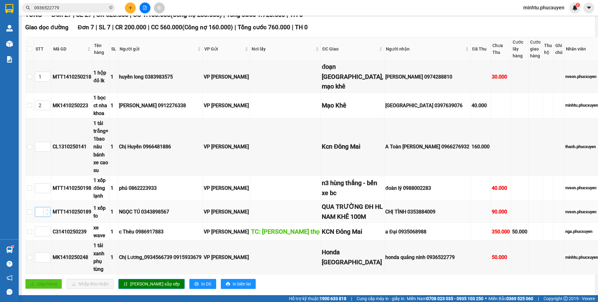
click at [50, 207] on input at bounding box center [42, 211] width 15 height 9
type input "3"
click at [46, 142] on input at bounding box center [42, 146] width 15 height 9
type input "3"
click at [43, 227] on input at bounding box center [42, 231] width 15 height 9
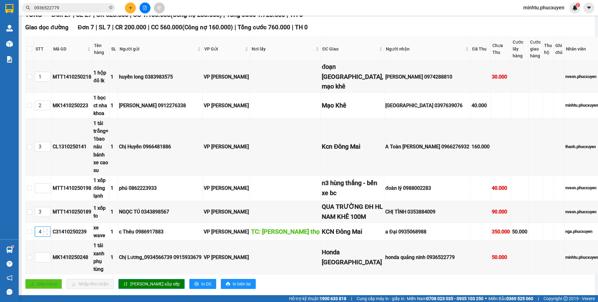
type input "4"
click at [133, 280] on span "[PERSON_NAME] sắp xếp" at bounding box center [155, 283] width 50 height 7
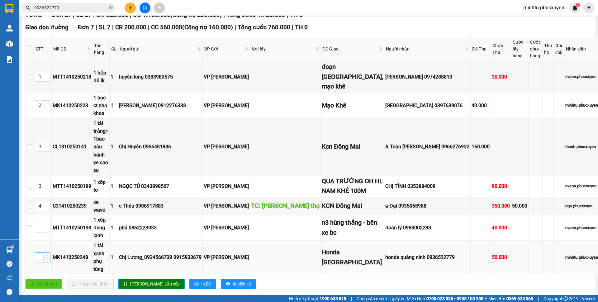
click at [49, 253] on input at bounding box center [42, 257] width 15 height 9
type input "5"
click at [48, 223] on input at bounding box center [42, 227] width 15 height 9
type input "6"
click at [127, 279] on button "[PERSON_NAME] sắp xếp" at bounding box center [151, 284] width 66 height 10
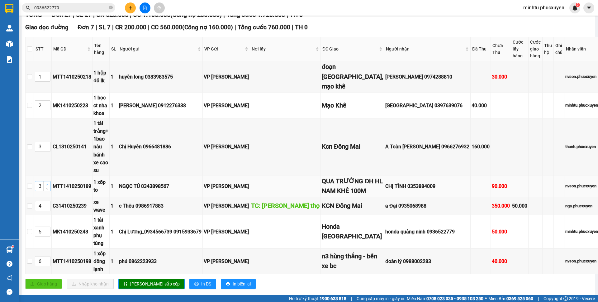
click at [48, 184] on icon "up" at bounding box center [47, 185] width 2 height 2
click at [49, 183] on span "up" at bounding box center [47, 185] width 4 height 4
type input "5"
click at [48, 229] on icon "up" at bounding box center [47, 230] width 2 height 2
type input "6"
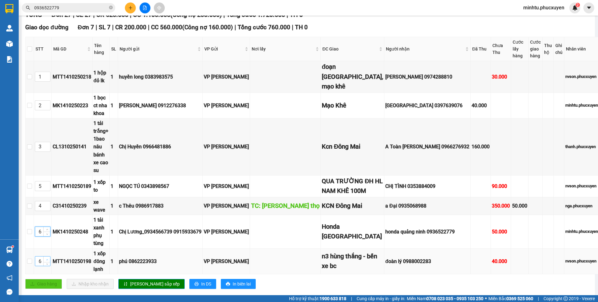
click at [48, 259] on icon "up" at bounding box center [47, 260] width 2 height 2
type input "7"
click at [121, 279] on button "[PERSON_NAME] sắp xếp" at bounding box center [151, 284] width 66 height 10
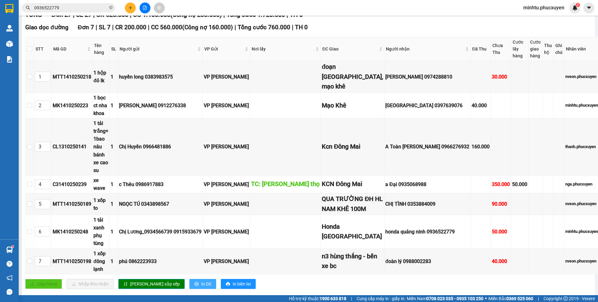
click at [189, 279] on button "In DS" at bounding box center [202, 284] width 27 height 10
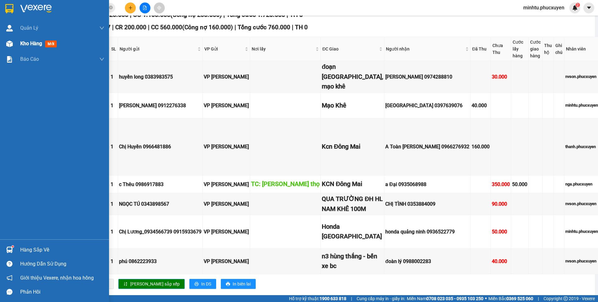
click at [16, 47] on div "Kho hàng mới" at bounding box center [54, 44] width 109 height 16
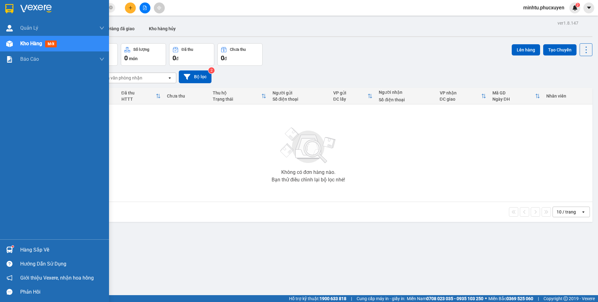
click at [15, 245] on div at bounding box center [9, 249] width 11 height 11
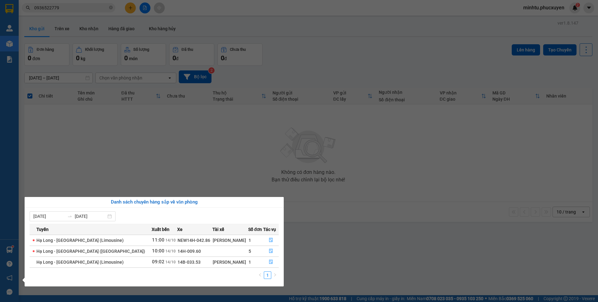
click at [178, 171] on section "Kết quả tìm kiếm ( 10 ) Bộ lọc Mã ĐH Trạng thái Món hàng Thu hộ Tổng cước Chưa …" at bounding box center [299, 151] width 598 height 302
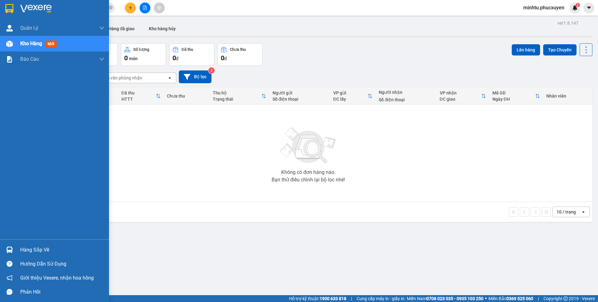
click at [7, 250] on img at bounding box center [9, 250] width 7 height 7
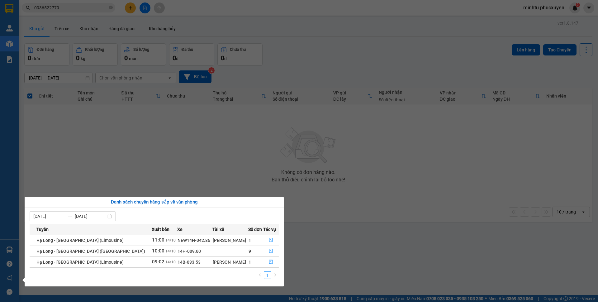
click at [127, 150] on section "Kết quả tìm kiếm ( 10 ) Bộ lọc Mã ĐH Trạng thái Món hàng Thu hộ Tổng cước Chưa …" at bounding box center [299, 151] width 598 height 302
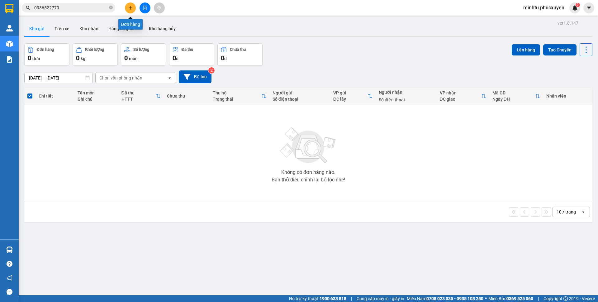
click at [129, 9] on icon "plus" at bounding box center [130, 8] width 4 height 4
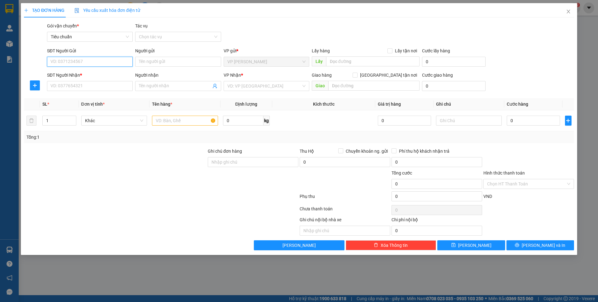
click at [108, 62] on input "SĐT Người Gửi" at bounding box center [90, 62] width 86 height 10
click at [93, 88] on input "SĐT Người Nhận *" at bounding box center [90, 86] width 86 height 10
type input "0936520818"
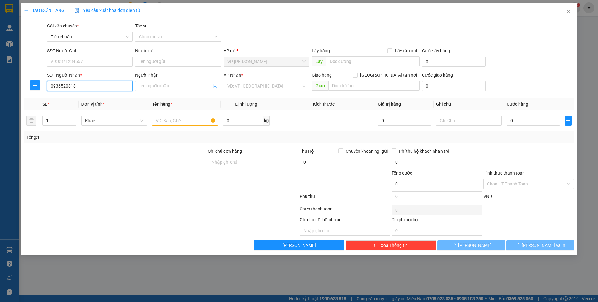
click at [96, 88] on input "0936520818" at bounding box center [90, 86] width 86 height 10
click at [93, 94] on div "0936520818 - hà" at bounding box center [90, 98] width 86 height 10
type input "hà"
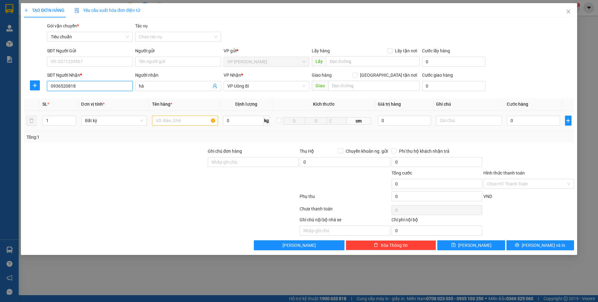
type input "0936520818"
click at [157, 117] on input "text" at bounding box center [185, 121] width 66 height 10
type input "1 bọc túi xám"
click at [525, 121] on input "0" at bounding box center [533, 121] width 53 height 10
type input "50"
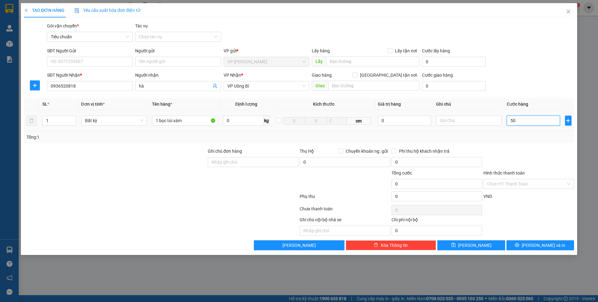
type input "50"
click at [520, 98] on div "Transit Pickup Surcharge Ids Transit Deliver Surcharge Ids Transit Deliver Surc…" at bounding box center [299, 136] width 550 height 228
type input "50.000"
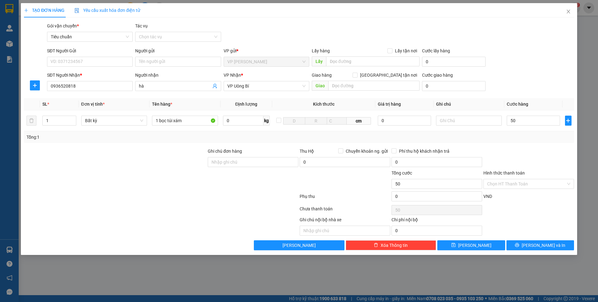
type input "50.000"
click at [519, 183] on input "Hình thức thanh toán" at bounding box center [526, 183] width 79 height 9
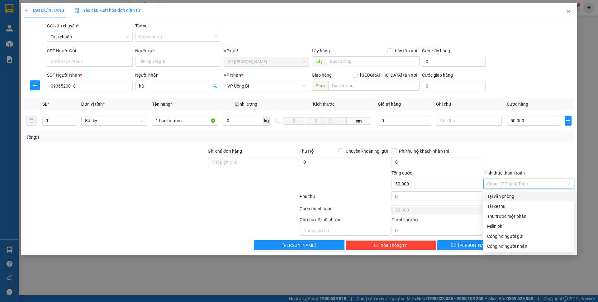
click at [516, 167] on div at bounding box center [529, 159] width 92 height 22
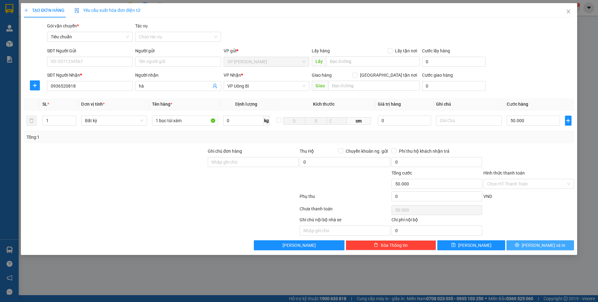
click at [527, 244] on button "Lưu và In" at bounding box center [541, 245] width 68 height 10
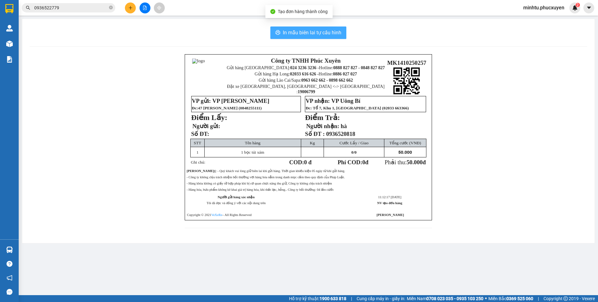
click at [297, 30] on span "In mẫu biên lai tự cấu hình" at bounding box center [312, 33] width 59 height 8
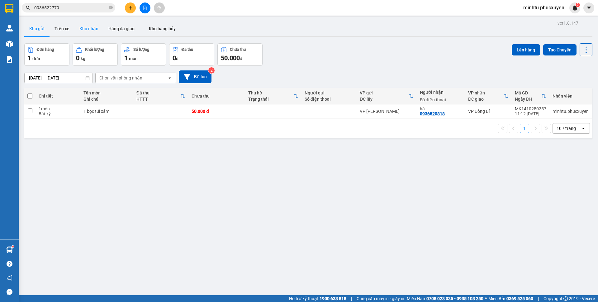
click at [88, 31] on button "Kho nhận" at bounding box center [88, 28] width 29 height 15
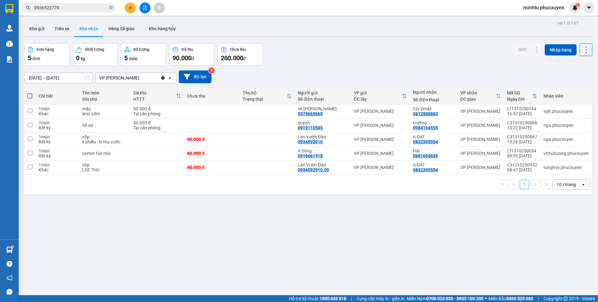
click at [130, 9] on icon "plus" at bounding box center [130, 8] width 4 height 4
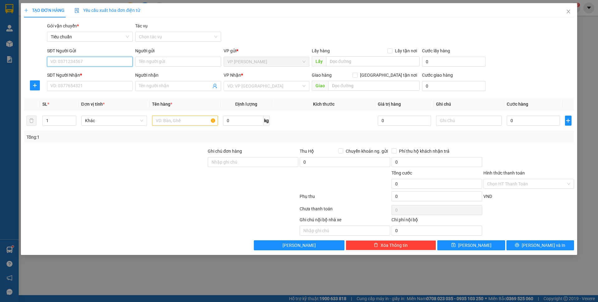
click at [119, 64] on input "SĐT Người Gửi" at bounding box center [90, 62] width 86 height 10
type input "0392456385"
click at [103, 60] on input "0392456385" at bounding box center [90, 62] width 86 height 10
click at [99, 71] on div "0392456385 - chiến" at bounding box center [90, 74] width 78 height 7
type input "chiến"
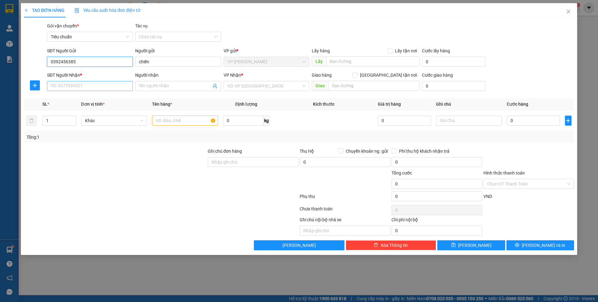
type input "0392456385"
click at [94, 89] on input "SĐT Người Nhận *" at bounding box center [90, 86] width 86 height 10
click at [99, 98] on div "0974368944 - NK VP Uông Bí" at bounding box center [90, 98] width 78 height 7
type input "0974368944"
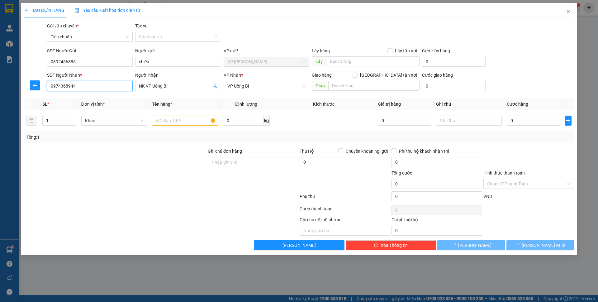
type input "NK VP Uông Bí"
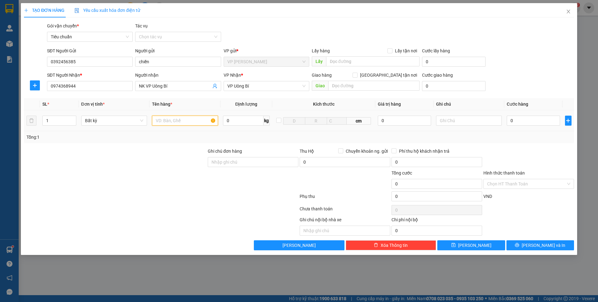
click at [191, 120] on input "text" at bounding box center [185, 121] width 66 height 10
type input "1 mẫu"
click at [524, 117] on input "0" at bounding box center [533, 121] width 53 height 10
type input "30"
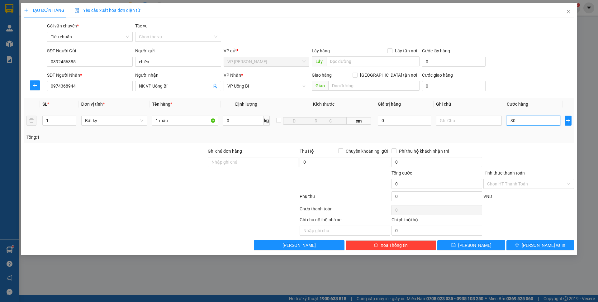
type input "30"
click at [530, 82] on div "SĐT Người Nhận * 0974368944 Người nhận NK VP Uông Bí VP Nhận * VP Uông Bí Giao …" at bounding box center [311, 83] width 530 height 22
type input "30.000"
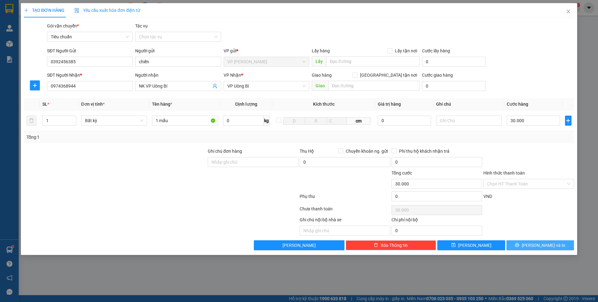
click at [548, 245] on span "Lưu và In" at bounding box center [544, 245] width 44 height 7
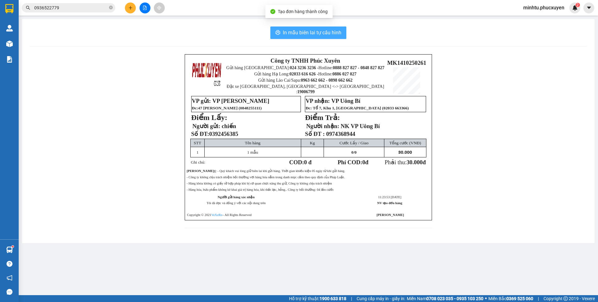
click at [325, 34] on span "In mẫu biên lai tự cấu hình" at bounding box center [312, 33] width 59 height 8
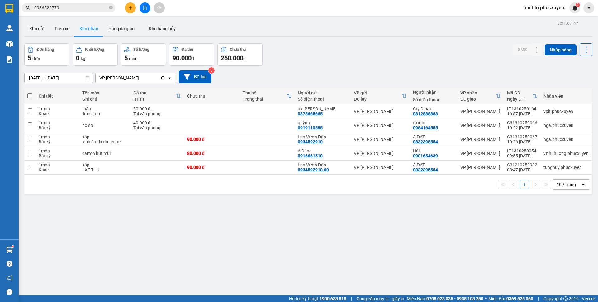
click at [316, 73] on div "12/10/2025 – 14/10/2025 Press the down arrow key to interact with the calendar …" at bounding box center [308, 76] width 568 height 13
click at [31, 28] on button "Kho gửi" at bounding box center [36, 28] width 25 height 15
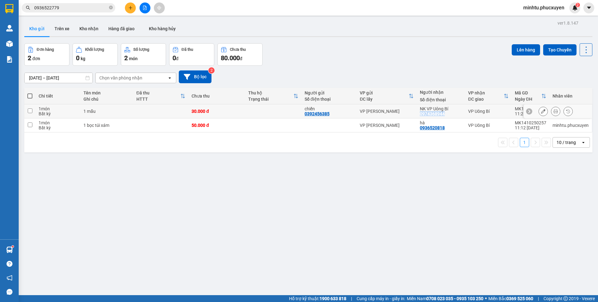
drag, startPoint x: 445, startPoint y: 115, endPoint x: 417, endPoint y: 115, distance: 27.7
click at [420, 115] on div "NK VP Uông Bí 0974368944" at bounding box center [441, 111] width 42 height 10
copy div "0974368944"
checkbox input "true"
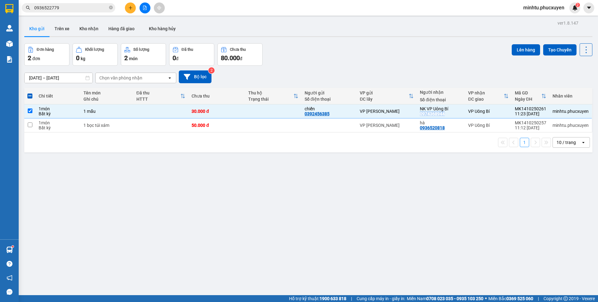
click at [96, 9] on input "0936522779" at bounding box center [71, 7] width 74 height 7
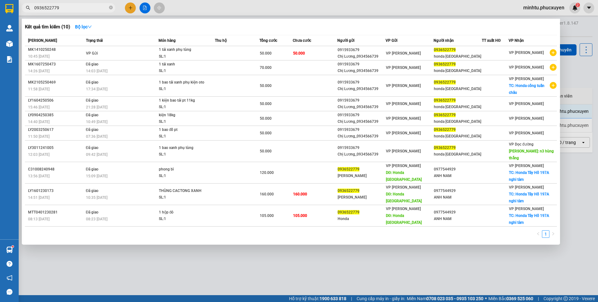
click at [96, 9] on input "0936522779" at bounding box center [71, 7] width 74 height 7
paste input "74368944"
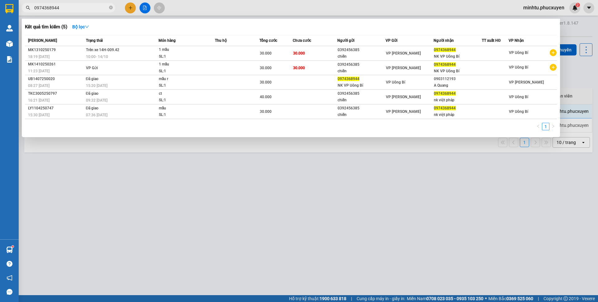
type input "0974368944"
drag, startPoint x: 187, startPoint y: 233, endPoint x: 105, endPoint y: 288, distance: 98.4
click at [181, 237] on div at bounding box center [299, 151] width 598 height 302
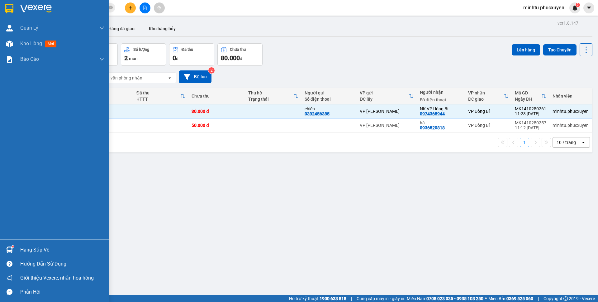
click at [12, 247] on sup at bounding box center [13, 247] width 2 height 2
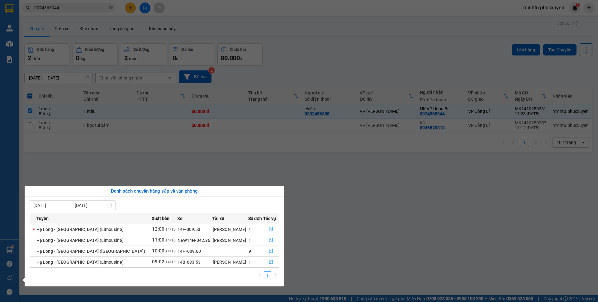
click at [69, 77] on section "Kết quả tìm kiếm ( 5 ) Bộ lọc Mã ĐH Trạng thái Món hàng Thu hộ Tổng cước Chưa c…" at bounding box center [299, 151] width 598 height 302
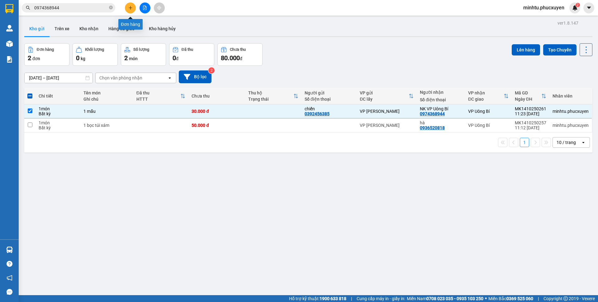
click at [133, 8] on button at bounding box center [130, 7] width 11 height 11
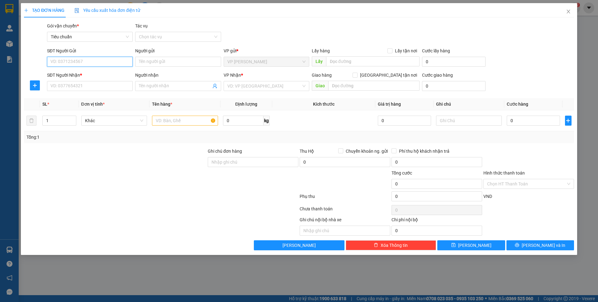
click at [60, 60] on input "SĐT Người Gửi" at bounding box center [90, 62] width 86 height 10
type input "0944210464"
click at [89, 64] on input "0944210464" at bounding box center [90, 62] width 86 height 10
click at [89, 72] on div "0944210464 - Lab A Đức" at bounding box center [90, 74] width 78 height 7
type input "Lab A Đức"
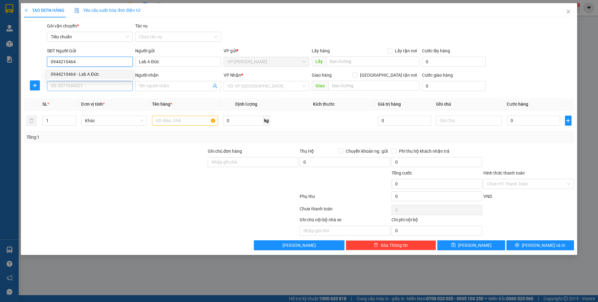
type input "0944210464"
click at [88, 85] on input "SĐT Người Nhận *" at bounding box center [90, 86] width 86 height 10
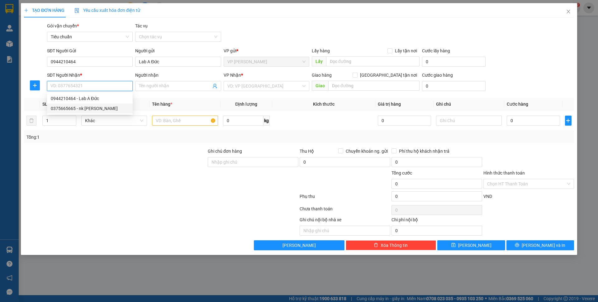
click at [104, 107] on div "0375665665 - nk trần gia" at bounding box center [90, 108] width 78 height 7
type input "0375665665"
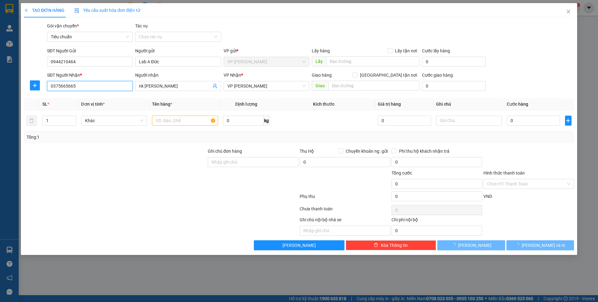
type input "nk [PERSON_NAME]"
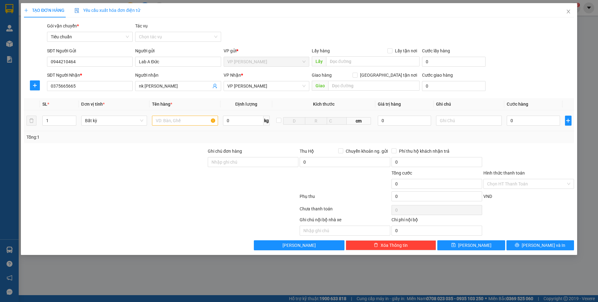
click at [149, 122] on td "Bất kỳ" at bounding box center [114, 120] width 71 height 21
click at [155, 121] on input "text" at bounding box center [185, 121] width 66 height 10
type input "1 mẫu"
click at [517, 122] on input "0" at bounding box center [533, 121] width 53 height 10
type input "5"
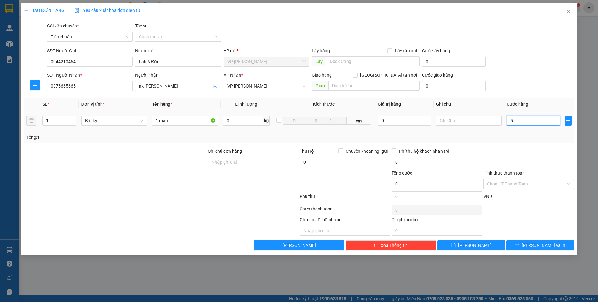
type input "5"
type input "50"
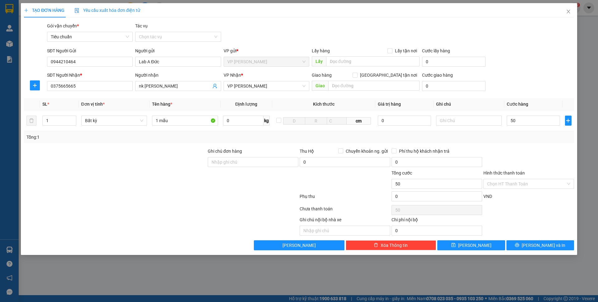
click at [522, 93] on div "SĐT Người Nhận * 0375665665 Người nhận nk trần gia VP Nhận * VP Loong Toòng Gia…" at bounding box center [311, 83] width 530 height 22
type input "50.000"
click at [522, 185] on input "Hình thức thanh toán" at bounding box center [526, 183] width 79 height 9
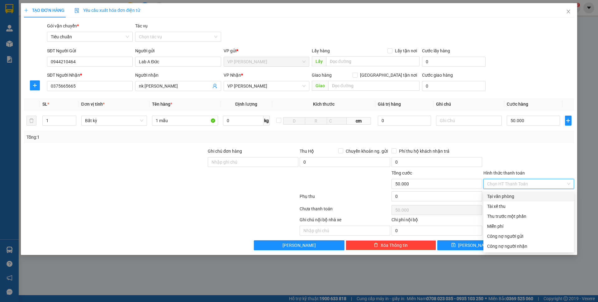
click at [511, 193] on div "Tại văn phòng" at bounding box center [529, 196] width 91 height 10
type input "0"
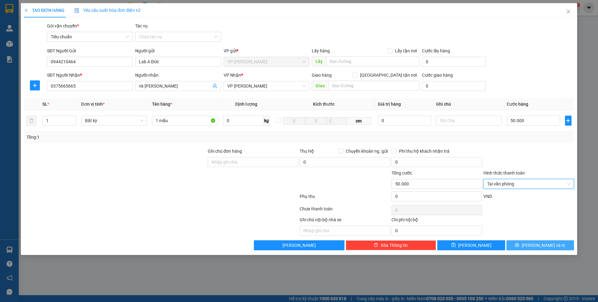
click at [550, 244] on span "Lưu và In" at bounding box center [544, 245] width 44 height 7
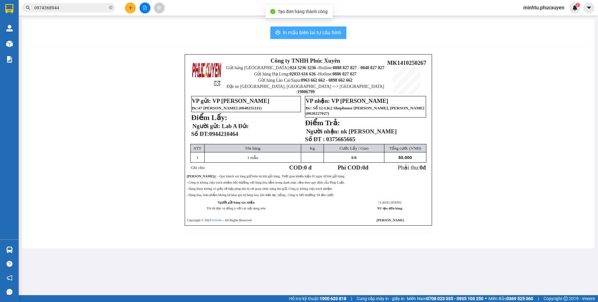
click at [331, 35] on span "In mẫu biên lai tự cấu hình" at bounding box center [312, 33] width 59 height 8
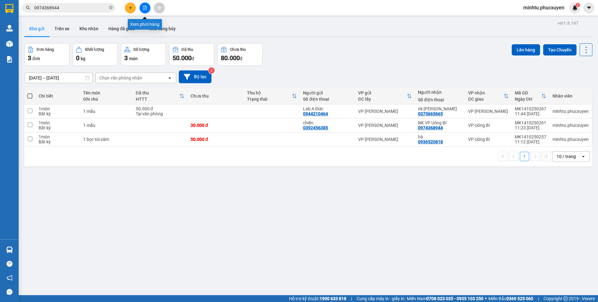
click at [133, 9] on button at bounding box center [130, 7] width 11 height 11
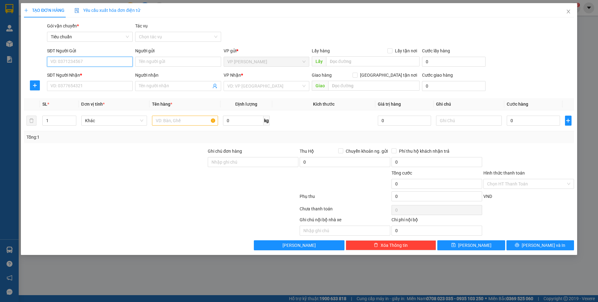
click at [94, 62] on input "SĐT Người Gửi" at bounding box center [90, 62] width 86 height 10
click at [102, 73] on div "0839988883 - Dmax" at bounding box center [90, 74] width 78 height 7
type input "0839988883"
type input "Dmax"
type input "0839988883"
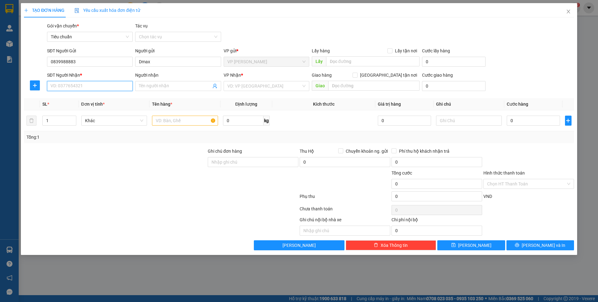
click at [99, 82] on input "SĐT Người Nhận *" at bounding box center [90, 86] width 86 height 10
click at [103, 109] on div "0375665665 - nk trần gia" at bounding box center [90, 108] width 78 height 7
type input "0375665665"
type input "nk [PERSON_NAME]"
click at [186, 121] on input "text" at bounding box center [185, 121] width 66 height 10
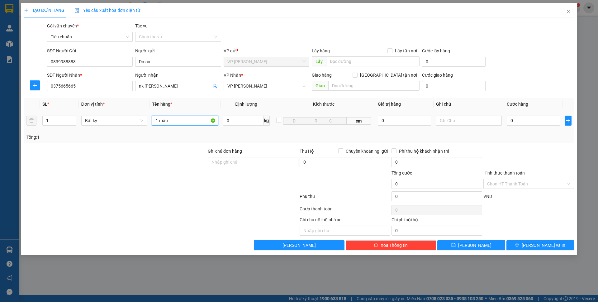
type input "1 mẫu"
click at [534, 115] on div "0" at bounding box center [533, 120] width 53 height 12
click at [529, 119] on input "0" at bounding box center [533, 121] width 53 height 10
type input "30"
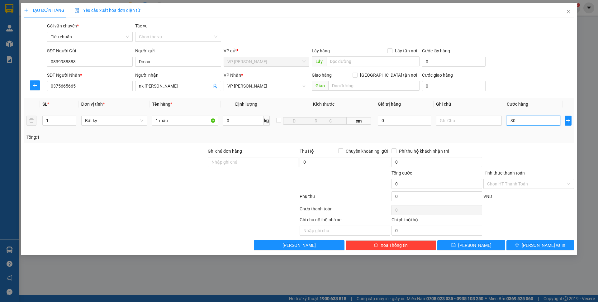
type input "30"
click at [534, 85] on div "SĐT Người Nhận * 0375665665 Người nhận nk trần gia VP Nhận * VP Loong Toòng Gia…" at bounding box center [311, 83] width 530 height 22
type input "30.000"
click at [515, 182] on input "Hình thức thanh toán" at bounding box center [526, 183] width 79 height 9
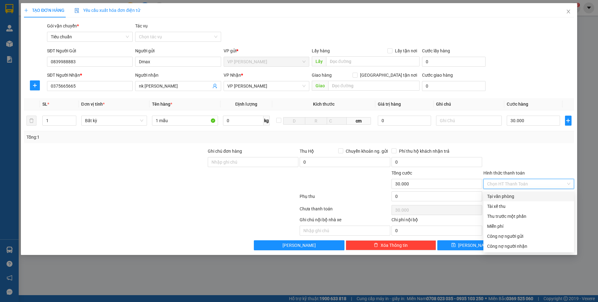
click at [505, 196] on div "Tại văn phòng" at bounding box center [528, 196] width 83 height 7
type input "0"
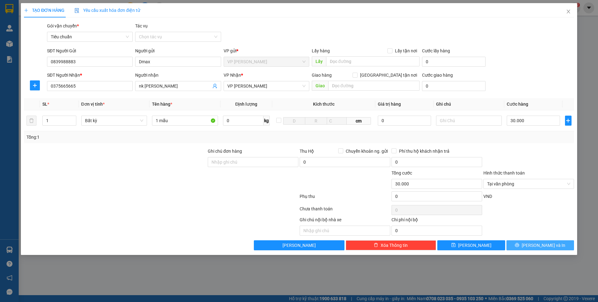
click at [544, 246] on span "Lưu và In" at bounding box center [544, 245] width 44 height 7
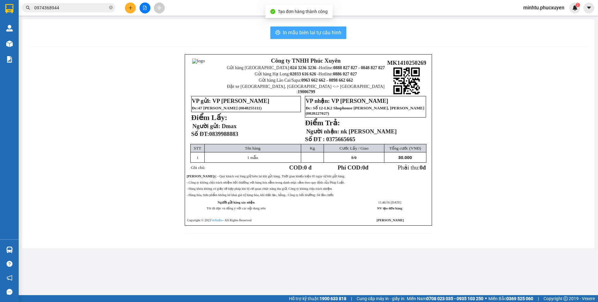
click at [300, 29] on span "In mẫu biên lai tự cấu hình" at bounding box center [312, 33] width 59 height 8
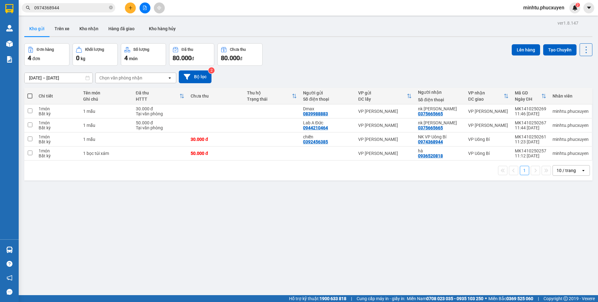
click at [151, 234] on div "ver 1.8.147 Kho gửi Trên xe Kho nhận Hàng đã giao Kho hàng hủy Đơn hàng 4 đơn K…" at bounding box center [308, 170] width 573 height 302
click at [83, 29] on button "Kho nhận" at bounding box center [88, 28] width 29 height 15
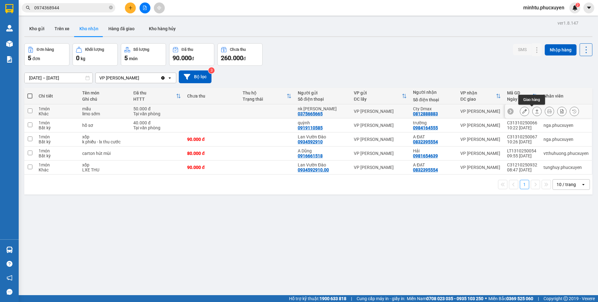
click at [533, 112] on button at bounding box center [537, 111] width 9 height 11
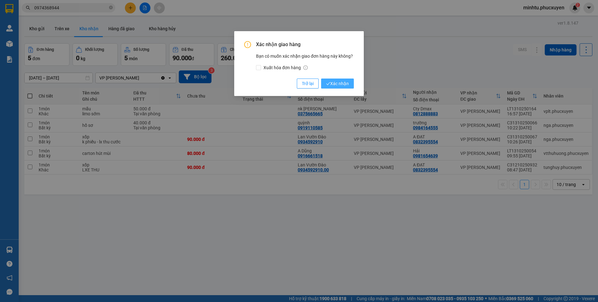
click at [333, 83] on span "Xác nhận" at bounding box center [337, 83] width 23 height 7
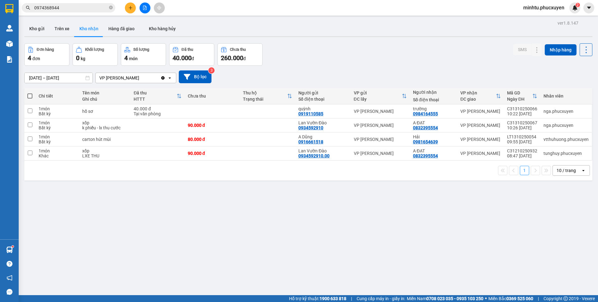
click at [128, 13] on button at bounding box center [130, 7] width 11 height 11
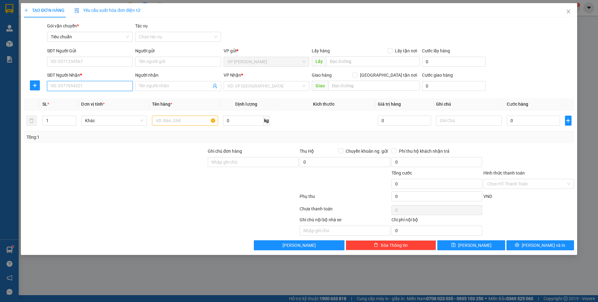
click at [83, 86] on input "SĐT Người Nhận *" at bounding box center [90, 86] width 86 height 10
click at [83, 86] on input "0985787989" at bounding box center [90, 86] width 86 height 10
click at [86, 87] on input "0985787989" at bounding box center [90, 86] width 86 height 10
click at [89, 87] on input "0985787989" at bounding box center [90, 86] width 86 height 10
type input "0985787989"
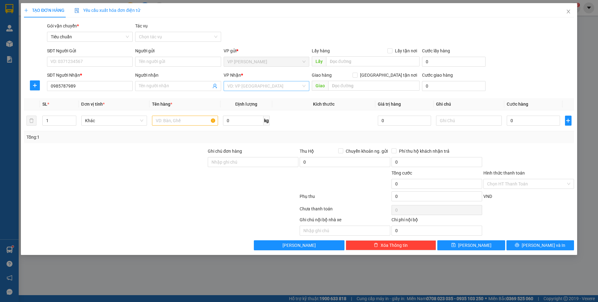
click at [235, 88] on input "search" at bounding box center [265, 85] width 74 height 9
type input "dọc"
drag, startPoint x: 235, startPoint y: 94, endPoint x: 266, endPoint y: 91, distance: 30.4
click at [235, 94] on div "VP Dọc đường" at bounding box center [267, 98] width 86 height 10
click at [337, 83] on input "text" at bounding box center [373, 86] width 91 height 10
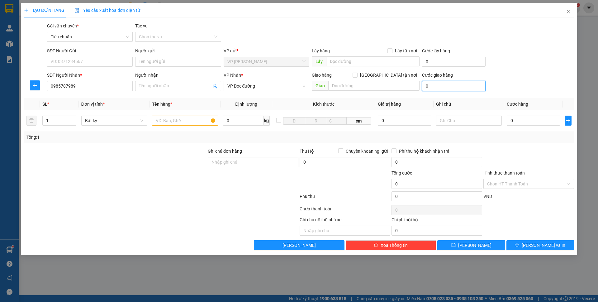
type input "0"
click at [326, 84] on span "Giao" at bounding box center [320, 86] width 17 height 10
click at [335, 80] on div "Giao hàng Giao tận nơi" at bounding box center [366, 76] width 108 height 9
click at [341, 83] on input "text" at bounding box center [373, 86] width 91 height 10
type input "Mạo Khê"
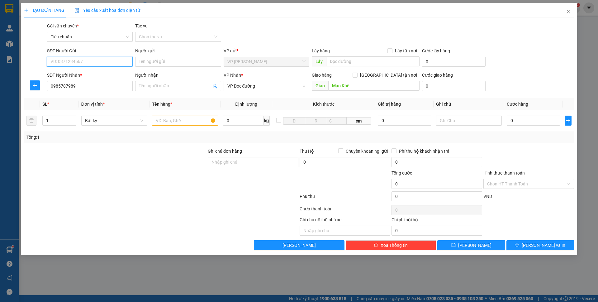
click at [101, 64] on input "SĐT Người Gửi" at bounding box center [90, 62] width 86 height 10
click at [171, 63] on input "Người gửi" at bounding box center [178, 62] width 86 height 10
type input "lộc biển số"
click at [170, 63] on input "lộc biển số" at bounding box center [178, 62] width 86 height 10
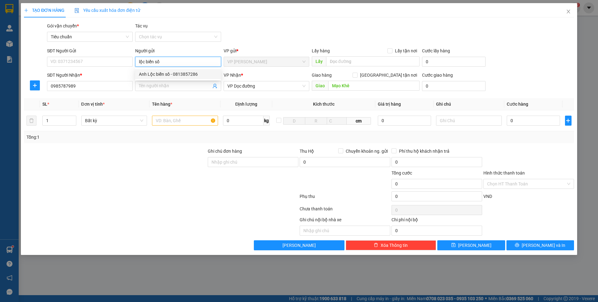
click at [168, 74] on div "Anh Lộc biển số - 0813857286" at bounding box center [178, 74] width 78 height 7
type input "0813857286"
type input "Anh Lộc biển số"
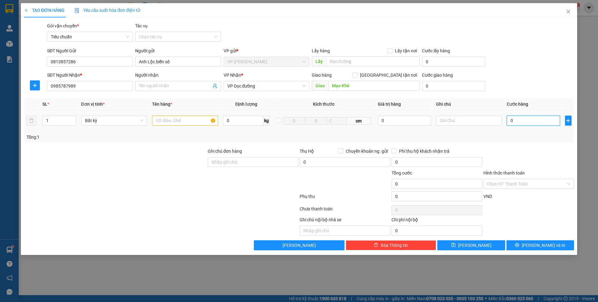
click at [520, 120] on input "0" at bounding box center [533, 121] width 53 height 10
type input "30"
click at [520, 102] on span "Cước hàng" at bounding box center [518, 104] width 22 height 5
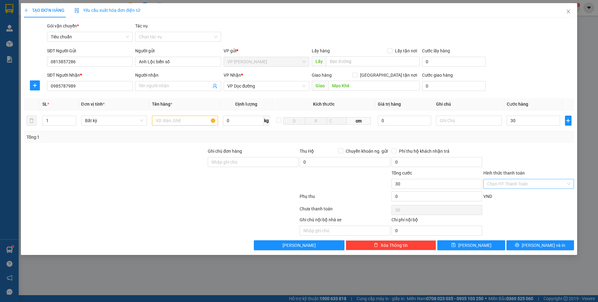
type input "30.000"
click at [537, 245] on span "Lưu và In" at bounding box center [544, 245] width 44 height 7
click at [180, 121] on input "text" at bounding box center [185, 121] width 66 height 10
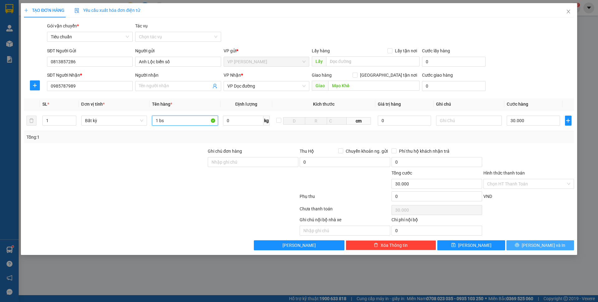
type input "1 bs"
drag, startPoint x: 549, startPoint y: 247, endPoint x: 544, endPoint y: 246, distance: 5.1
click at [549, 247] on span "Lưu và In" at bounding box center [544, 245] width 44 height 7
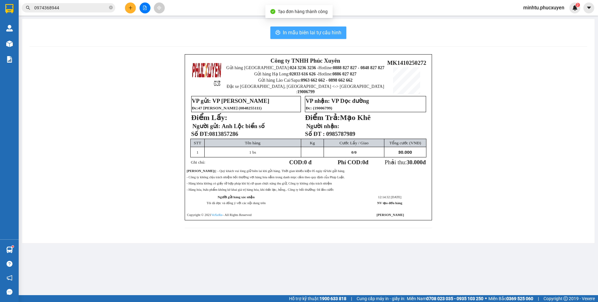
click at [343, 35] on button "In mẫu biên lai tự cấu hình" at bounding box center [309, 32] width 76 height 12
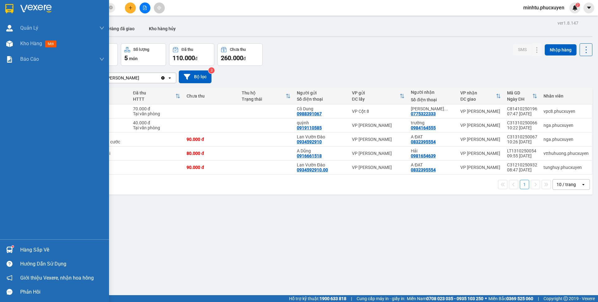
click at [16, 249] on div "Hàng sắp về" at bounding box center [54, 250] width 109 height 14
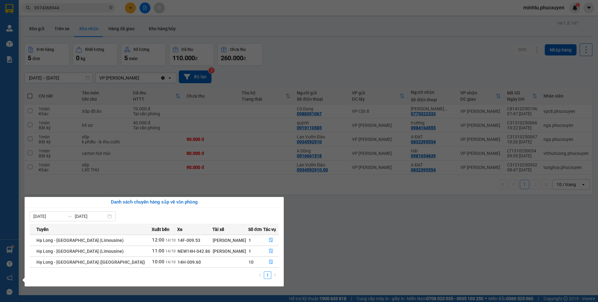
click at [318, 74] on section "Kết quả tìm kiếm ( 5 ) Bộ lọc Mã ĐH Trạng thái Món hàng Thu hộ Tổng cước Chưa c…" at bounding box center [299, 151] width 598 height 302
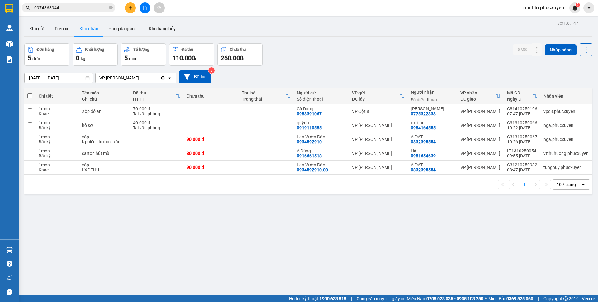
click at [133, 11] on button at bounding box center [130, 7] width 11 height 11
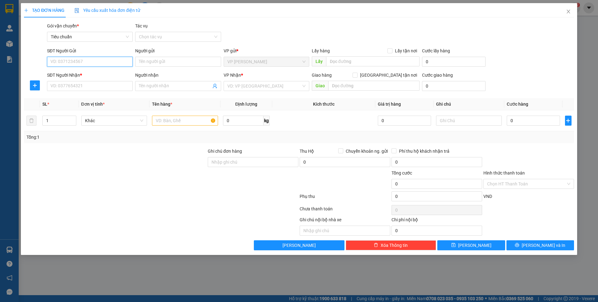
click at [123, 63] on input "SĐT Người Gửi" at bounding box center [90, 62] width 86 height 10
type input "0569686888"
click at [129, 63] on input "0569686888" at bounding box center [90, 62] width 86 height 10
click at [103, 70] on div "0569686888 - ANH TUẤN" at bounding box center [90, 74] width 86 height 10
type input "ANH TUẤN"
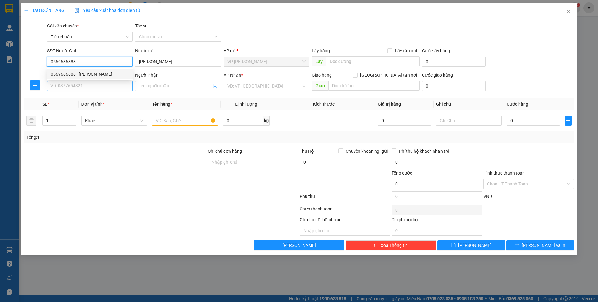
type input "0569686888"
click at [99, 84] on input "SĐT Người Nhận *" at bounding box center [90, 86] width 86 height 10
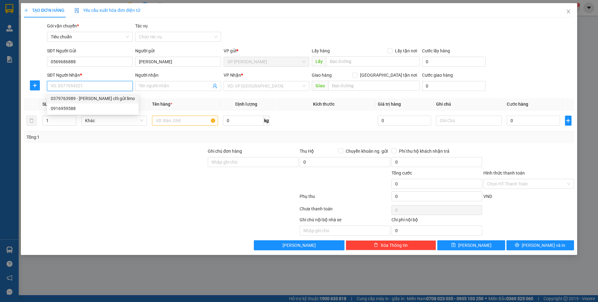
click at [106, 98] on div "0379763989 - Anh Nam chỉ gửi limo" at bounding box center [93, 98] width 84 height 7
type input "0379763989"
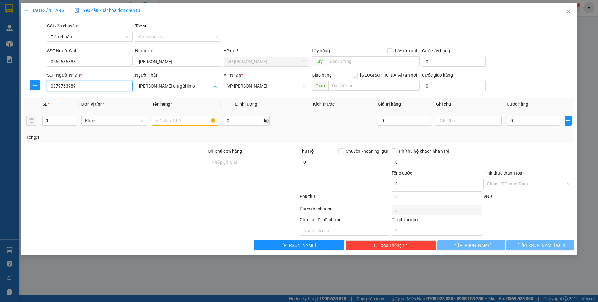
type input "Anh Nam chỉ gửi limo"
click at [179, 122] on input "text" at bounding box center [185, 121] width 66 height 10
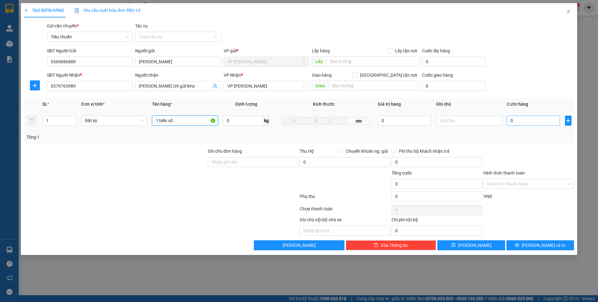
type input "1 biển số"
click at [515, 117] on input "0" at bounding box center [533, 121] width 53 height 10
type input "5"
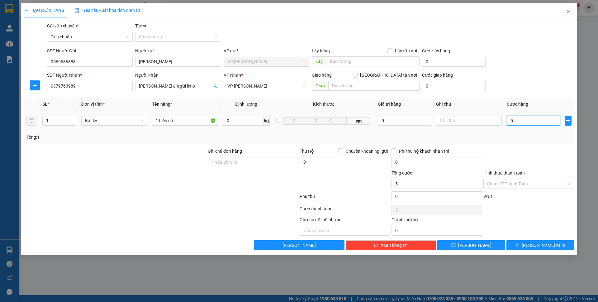
type input "50"
click at [523, 93] on div "SĐT Người Nhận * 0379763989 Người nhận Anh Nam chỉ gửi limo VP Nhận * VP Loong …" at bounding box center [311, 83] width 530 height 22
type input "50.000"
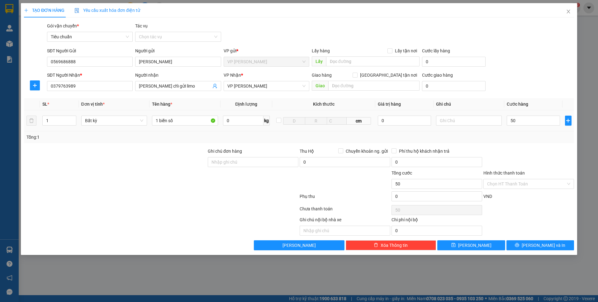
type input "50.000"
click at [544, 243] on span "Lưu và In" at bounding box center [544, 245] width 44 height 7
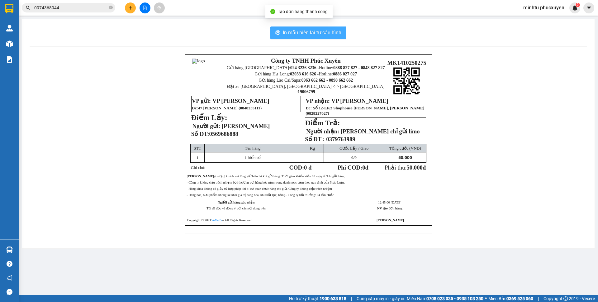
click at [290, 35] on span "In mẫu biên lai tự cấu hình" at bounding box center [312, 33] width 59 height 8
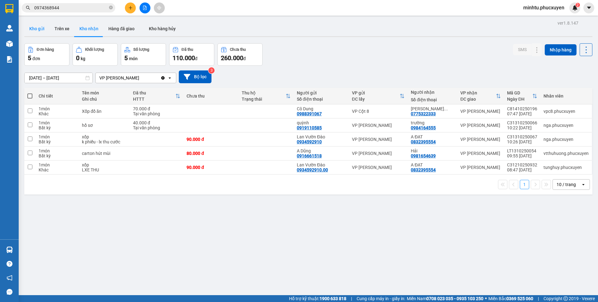
click at [46, 31] on button "Kho gửi" at bounding box center [36, 28] width 25 height 15
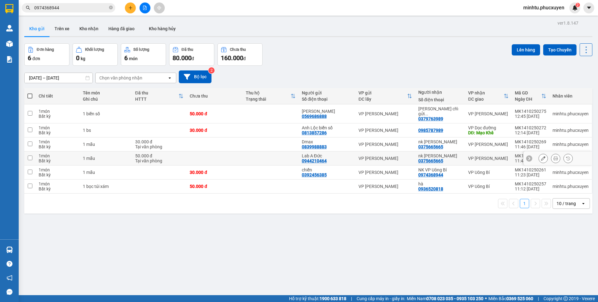
click at [197, 155] on td at bounding box center [215, 158] width 56 height 14
checkbox input "true"
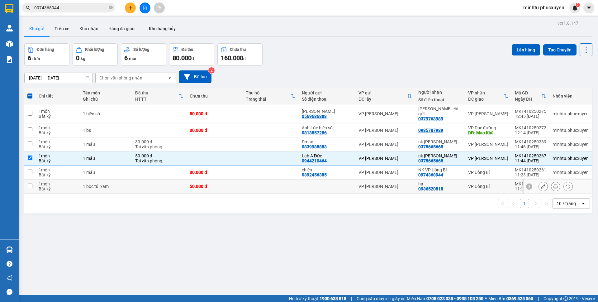
click at [241, 181] on td "50.000 đ" at bounding box center [215, 187] width 56 height 14
checkbox input "true"
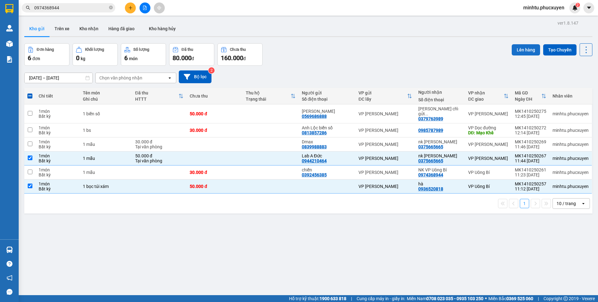
click at [513, 53] on button "Lên hàng" at bounding box center [526, 49] width 28 height 11
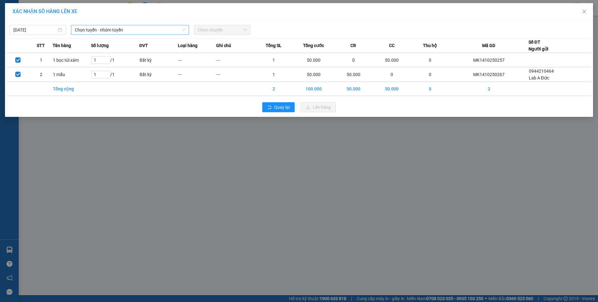
click at [113, 31] on span "Chọn tuyến - nhóm tuyến" at bounding box center [130, 29] width 111 height 9
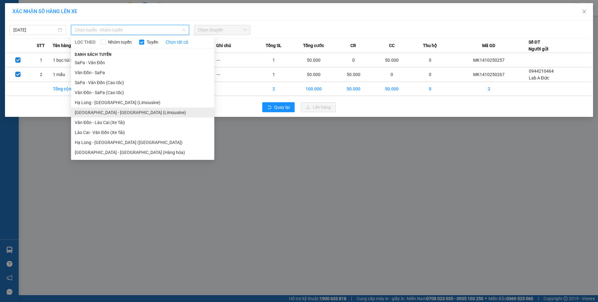
click at [126, 111] on li "Hà Nội - Hạ Long (Limousine)" at bounding box center [142, 113] width 143 height 10
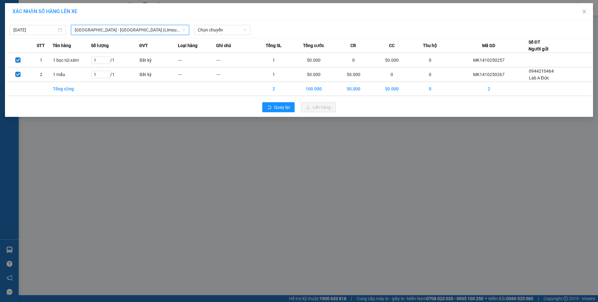
click at [205, 35] on div "14/10/2025 Hà Nội - Hạ Long (Limousine) Hà Nội - Hạ Long (Limousine) LỌC THEO N…" at bounding box center [299, 68] width 588 height 97
click at [208, 33] on span "Chọn chuyến" at bounding box center [222, 29] width 49 height 9
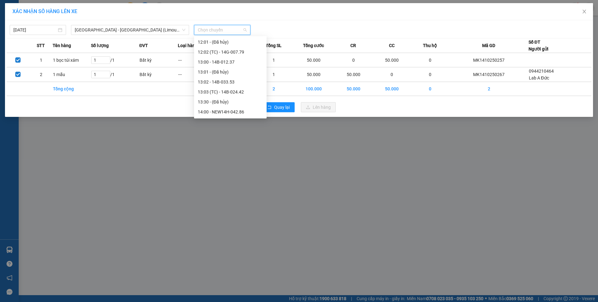
scroll to position [280, 0]
click at [240, 64] on div "13:00 - 14B-012.37" at bounding box center [230, 61] width 65 height 7
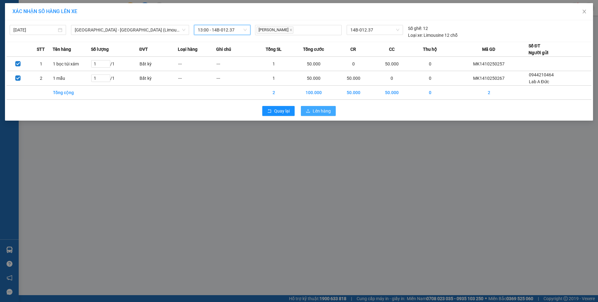
drag, startPoint x: 321, startPoint y: 109, endPoint x: 266, endPoint y: 125, distance: 56.9
click at [320, 109] on span "Lên hàng" at bounding box center [322, 111] width 18 height 7
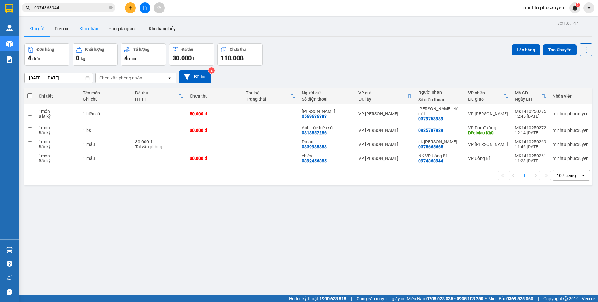
click at [98, 29] on button "Kho nhận" at bounding box center [88, 28] width 29 height 15
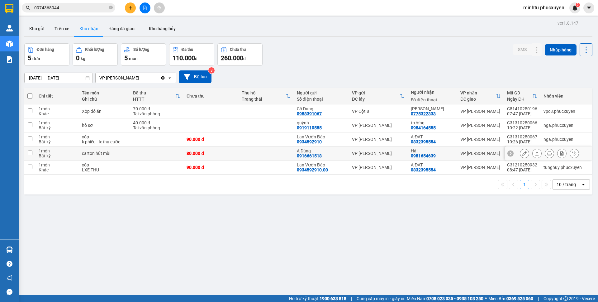
scroll to position [62, 0]
click at [523, 113] on icon at bounding box center [525, 111] width 4 height 4
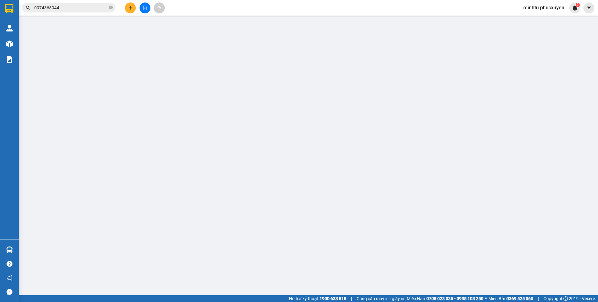
type input "0988391067"
type input "Cô Dung"
type input "0775322333"
type input "[PERSON_NAME]/0936796333 huy"
type input "0"
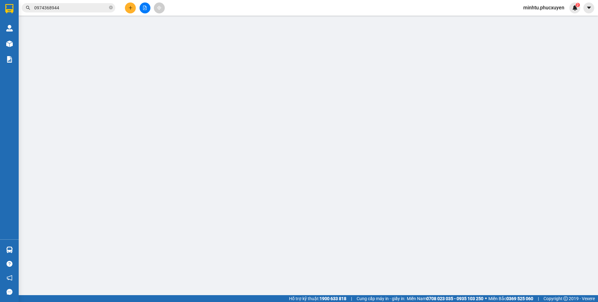
type input "70.000"
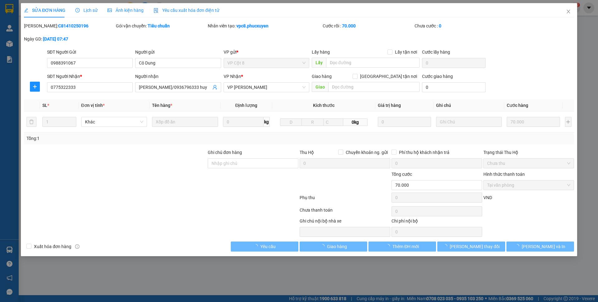
click at [512, 82] on div "SĐT Người Nhận * 0775322333 Người nhận Nguyễn Thu Hà/0936796333 huy VP Nhận * V…" at bounding box center [311, 84] width 530 height 22
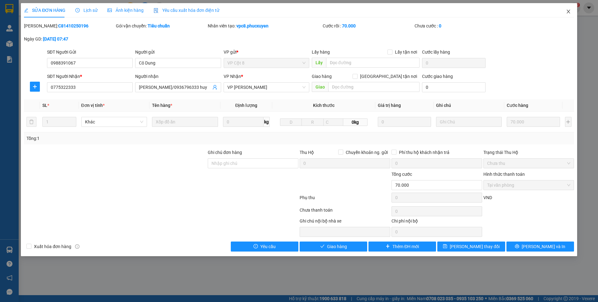
click at [570, 15] on span "Close" at bounding box center [568, 11] width 17 height 17
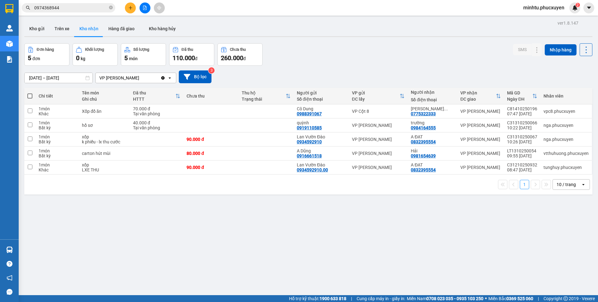
click at [442, 56] on div "Đơn hàng 5 đơn Khối lượng 0 kg Số lượng 5 món Đã thu 110.000 đ Chưa thu 260.000…" at bounding box center [308, 54] width 568 height 22
click at [533, 109] on button at bounding box center [537, 111] width 9 height 11
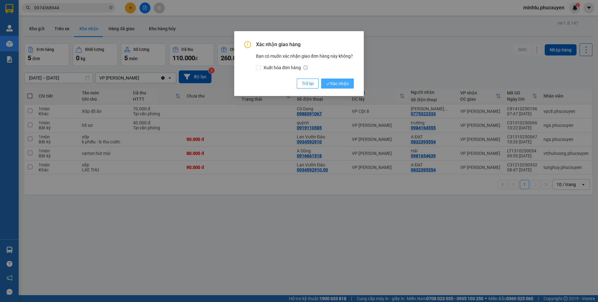
click at [335, 82] on span "Xác nhận" at bounding box center [337, 83] width 23 height 7
